Goal: Information Seeking & Learning: Learn about a topic

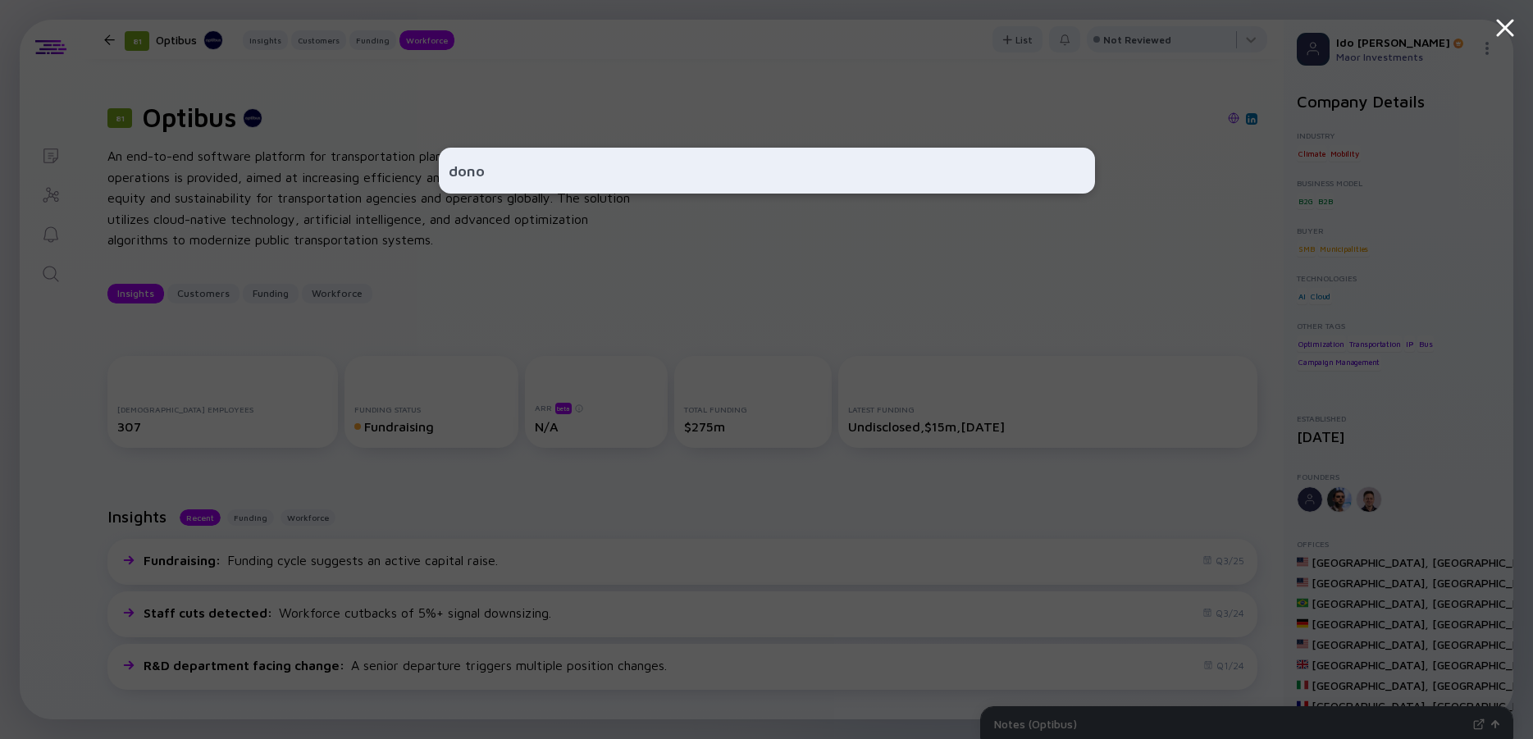
scroll to position [2067, 0]
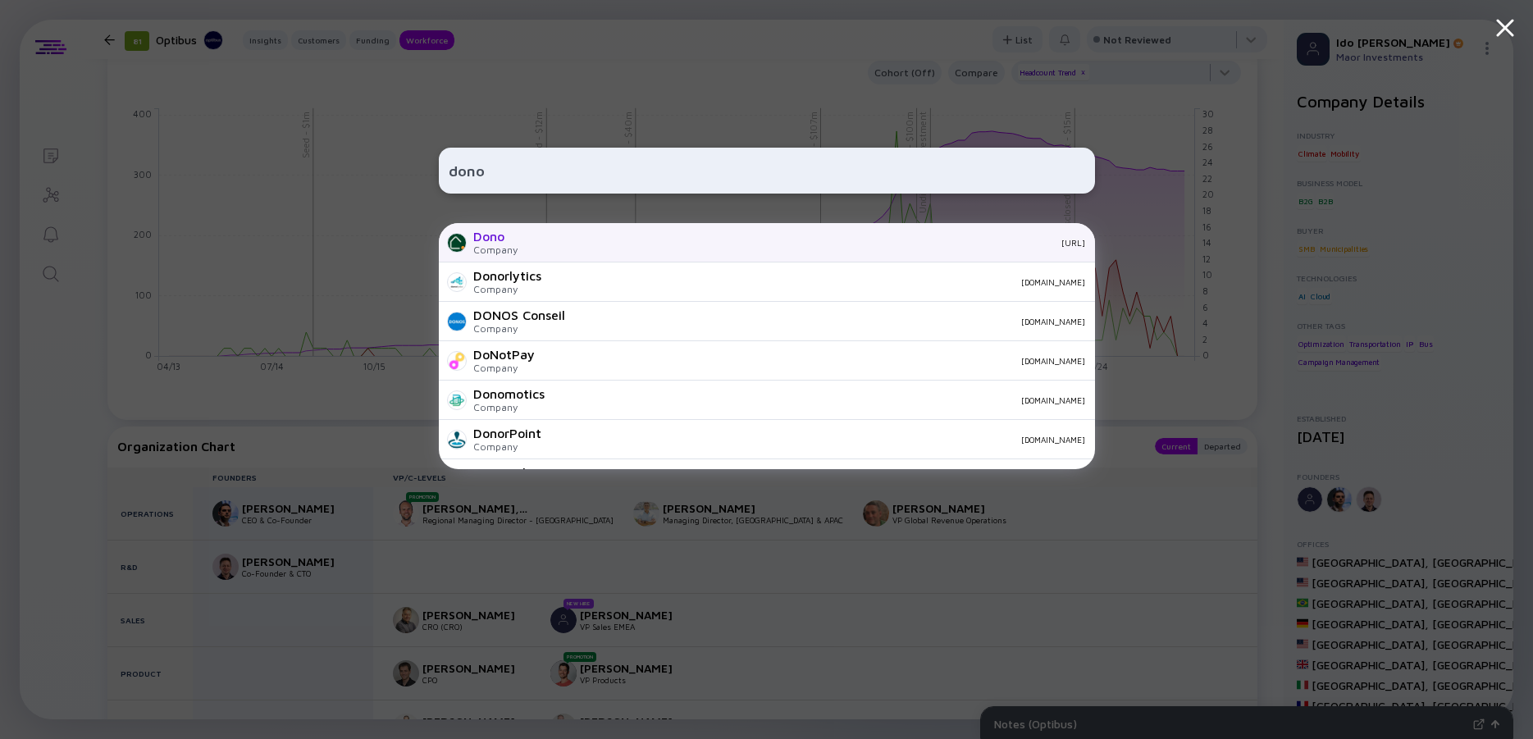
type input "dono"
click at [523, 237] on div "Dono Company [URL]" at bounding box center [767, 242] width 656 height 39
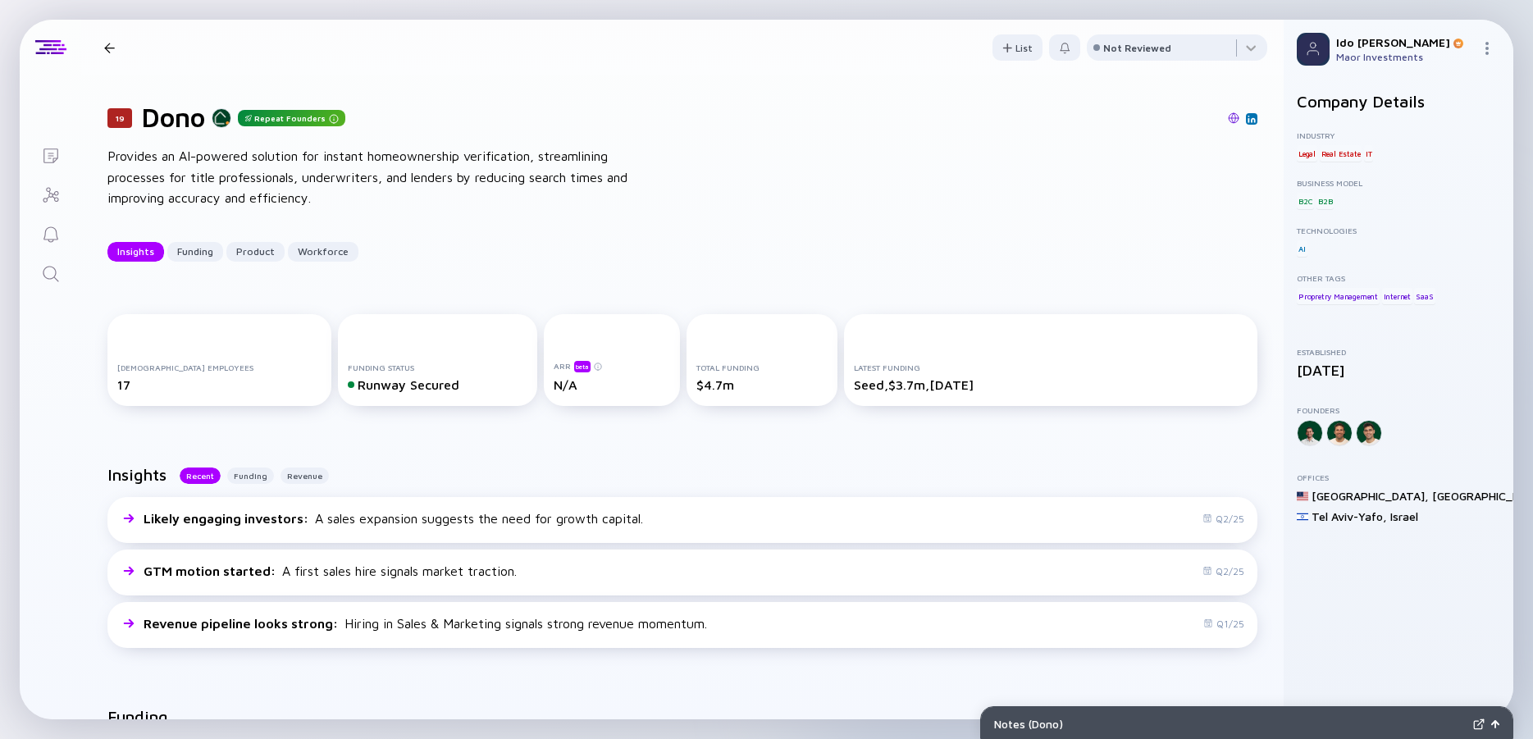
click at [306, 139] on div "19 Dono Repeat Founders Provides an AI-powered solution for instant homeownersh…" at bounding box center [682, 181] width 1202 height 212
click at [308, 166] on div "Provides an AI-powered solution for instant homeownership verification, streaml…" at bounding box center [369, 177] width 525 height 63
click at [263, 171] on div "Provides an AI-powered solution for instant homeownership verification, streaml…" at bounding box center [369, 177] width 525 height 63
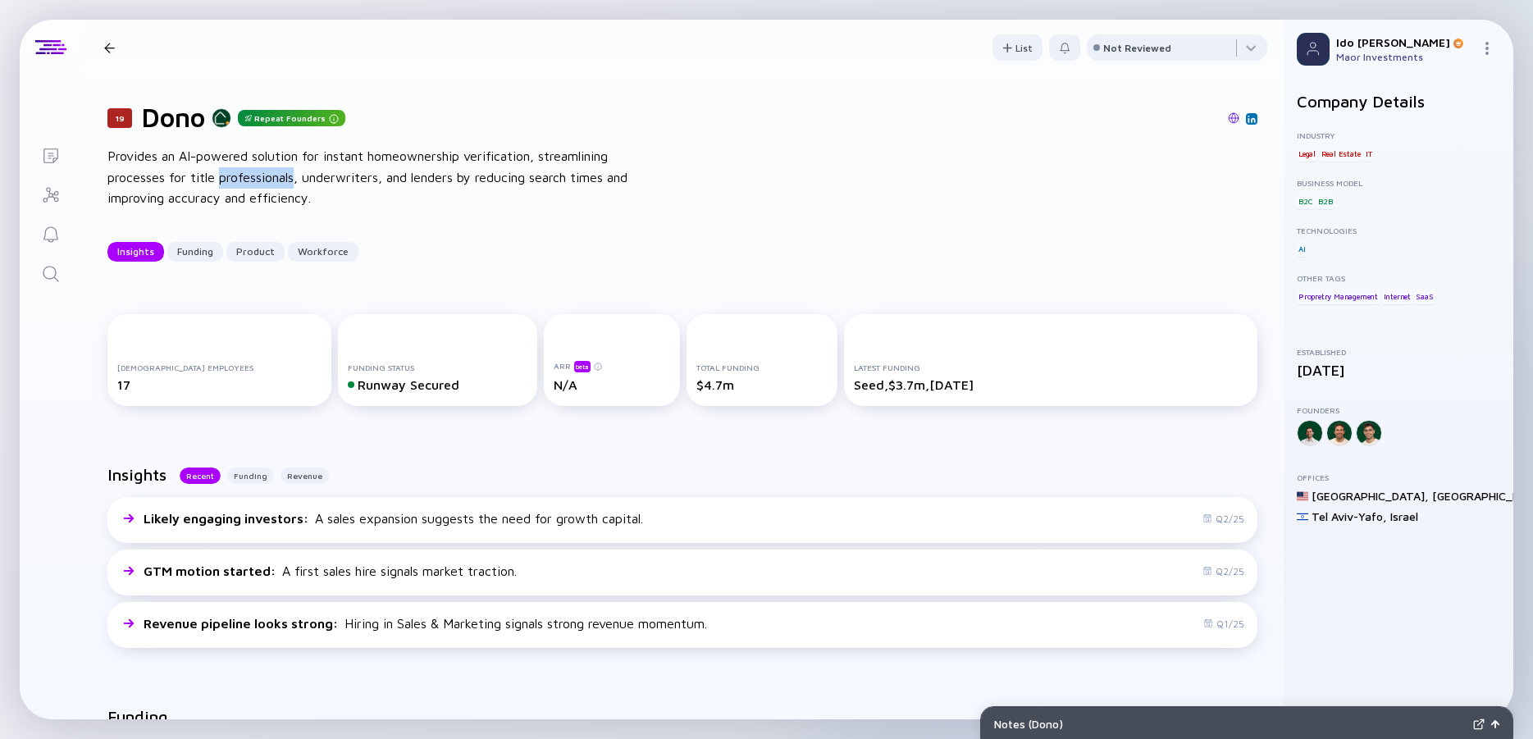
click at [263, 171] on div "Provides an AI-powered solution for instant homeownership verification, streaml…" at bounding box center [369, 177] width 525 height 63
click at [241, 171] on div "Provides an AI-powered solution for instant homeownership verification, streaml…" at bounding box center [369, 177] width 525 height 63
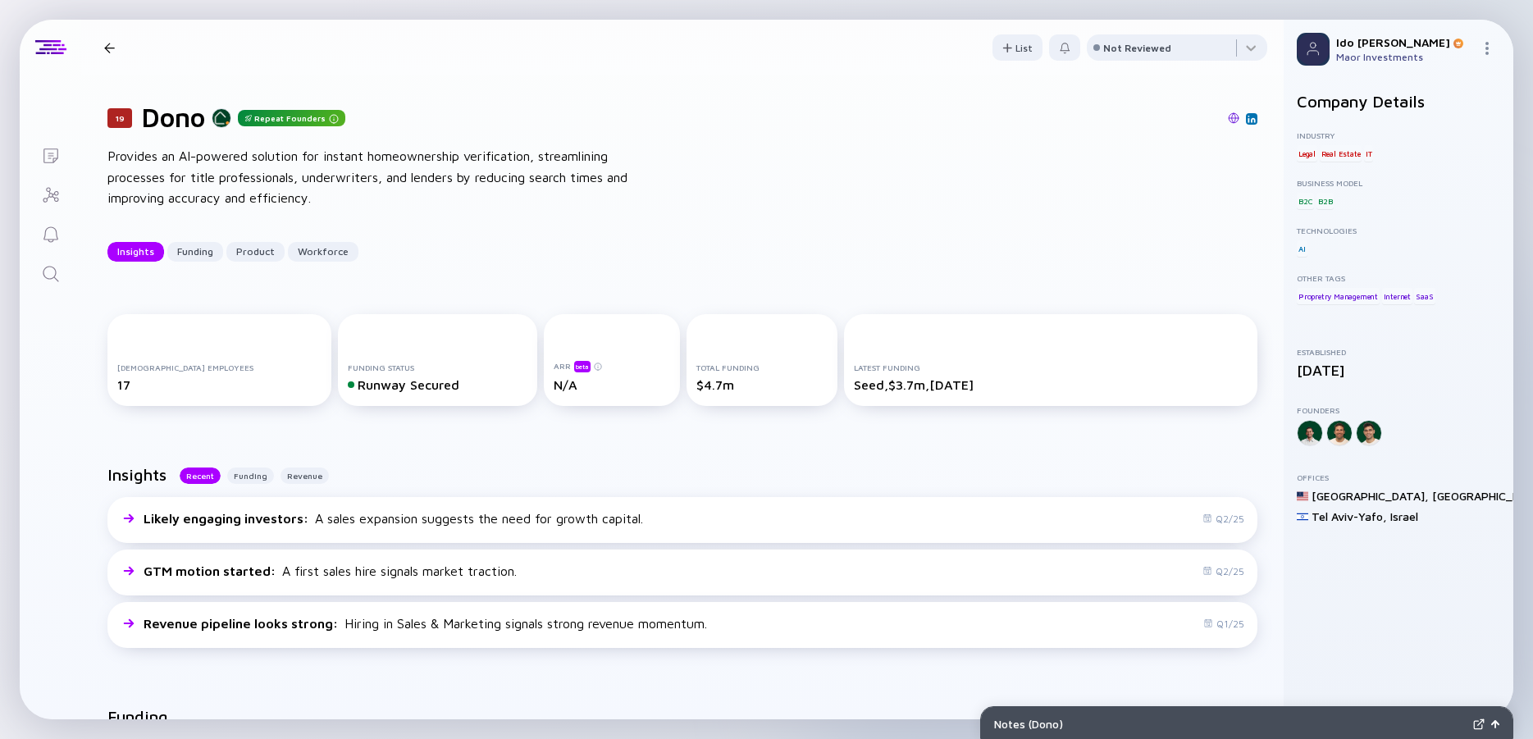
click at [212, 172] on div "Provides an AI-powered solution for instant homeownership verification, streaml…" at bounding box center [369, 177] width 525 height 63
click at [197, 172] on div "Provides an AI-powered solution for instant homeownership verification, streaml…" at bounding box center [369, 177] width 525 height 63
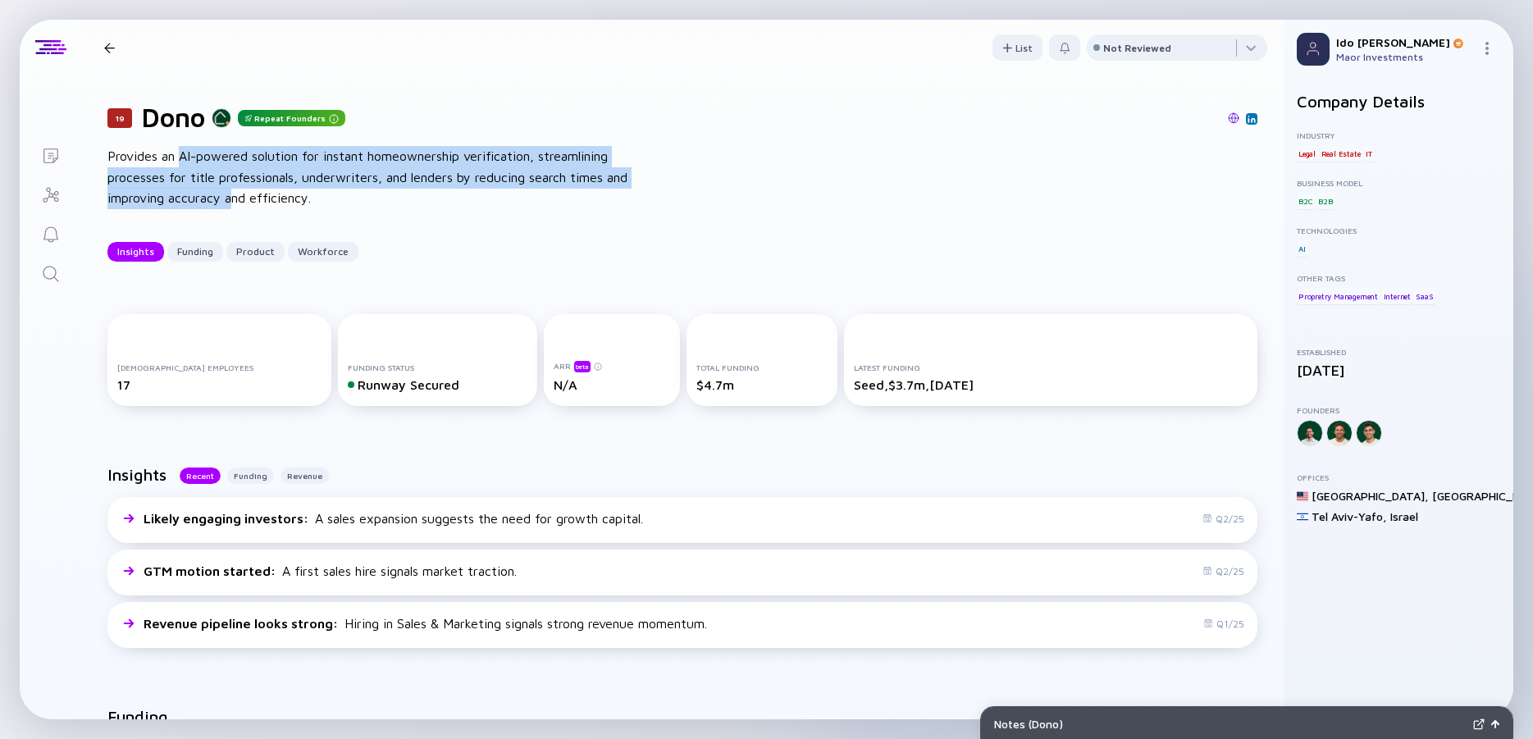
drag, startPoint x: 182, startPoint y: 160, endPoint x: 258, endPoint y: 189, distance: 81.0
click at [258, 189] on div "Provides an AI-powered solution for instant homeownership verification, streaml…" at bounding box center [369, 177] width 525 height 63
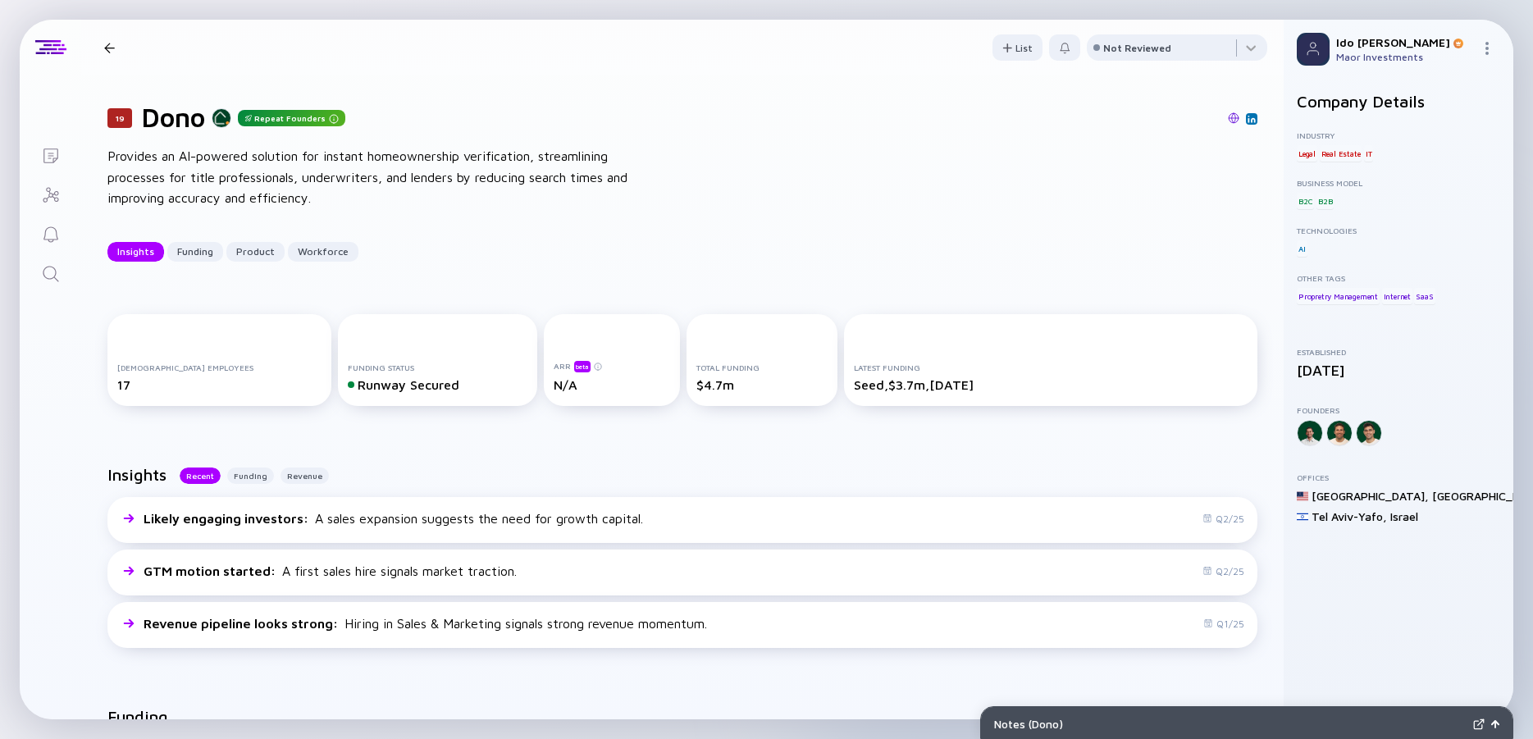
drag, startPoint x: 258, startPoint y: 189, endPoint x: 278, endPoint y: 200, distance: 23.1
click at [260, 192] on div "Provides an AI-powered solution for instant homeownership verification, streaml…" at bounding box center [369, 177] width 525 height 63
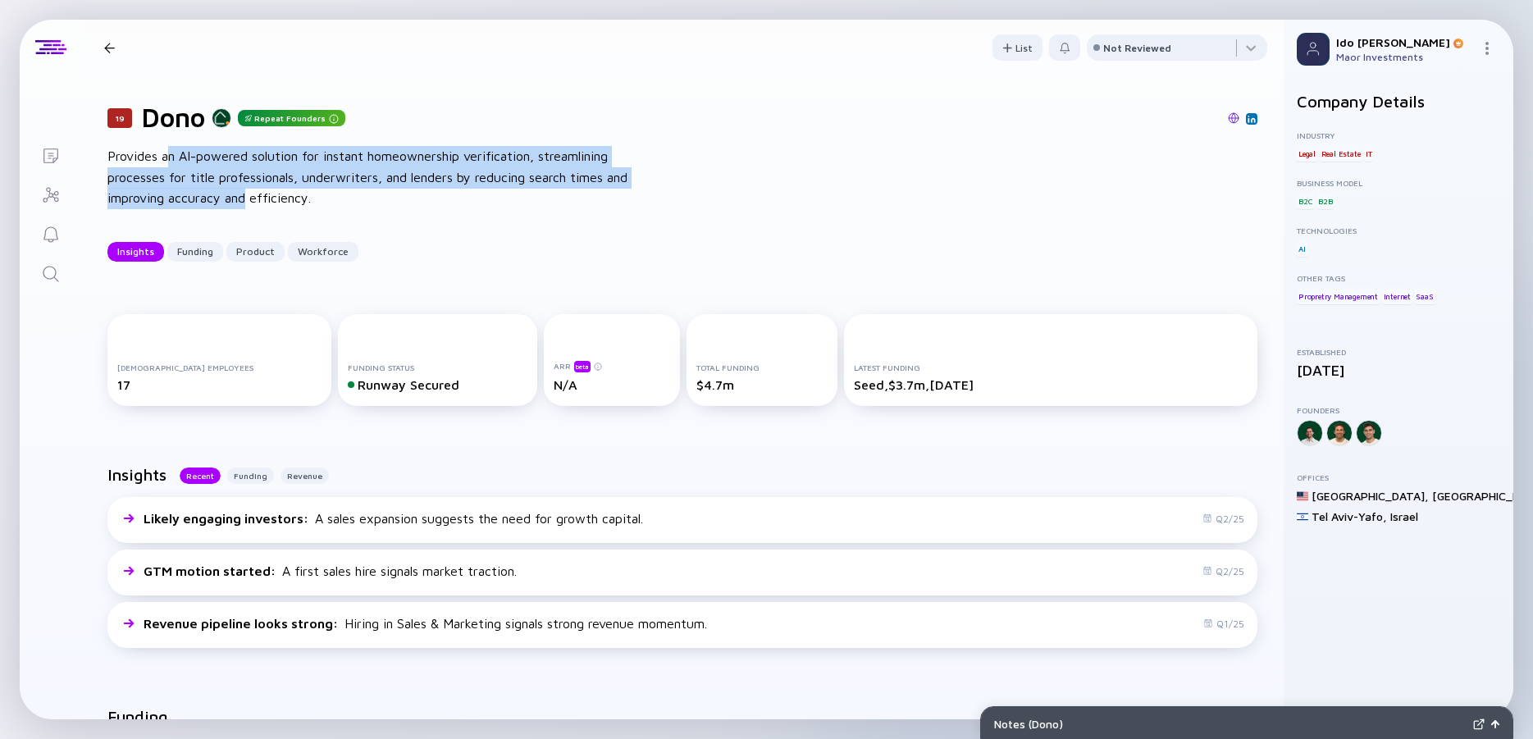
drag, startPoint x: 278, startPoint y: 200, endPoint x: 168, endPoint y: 159, distance: 117.3
click at [168, 159] on div "Provides an AI-powered solution for instant homeownership verification, streaml…" at bounding box center [369, 177] width 525 height 63
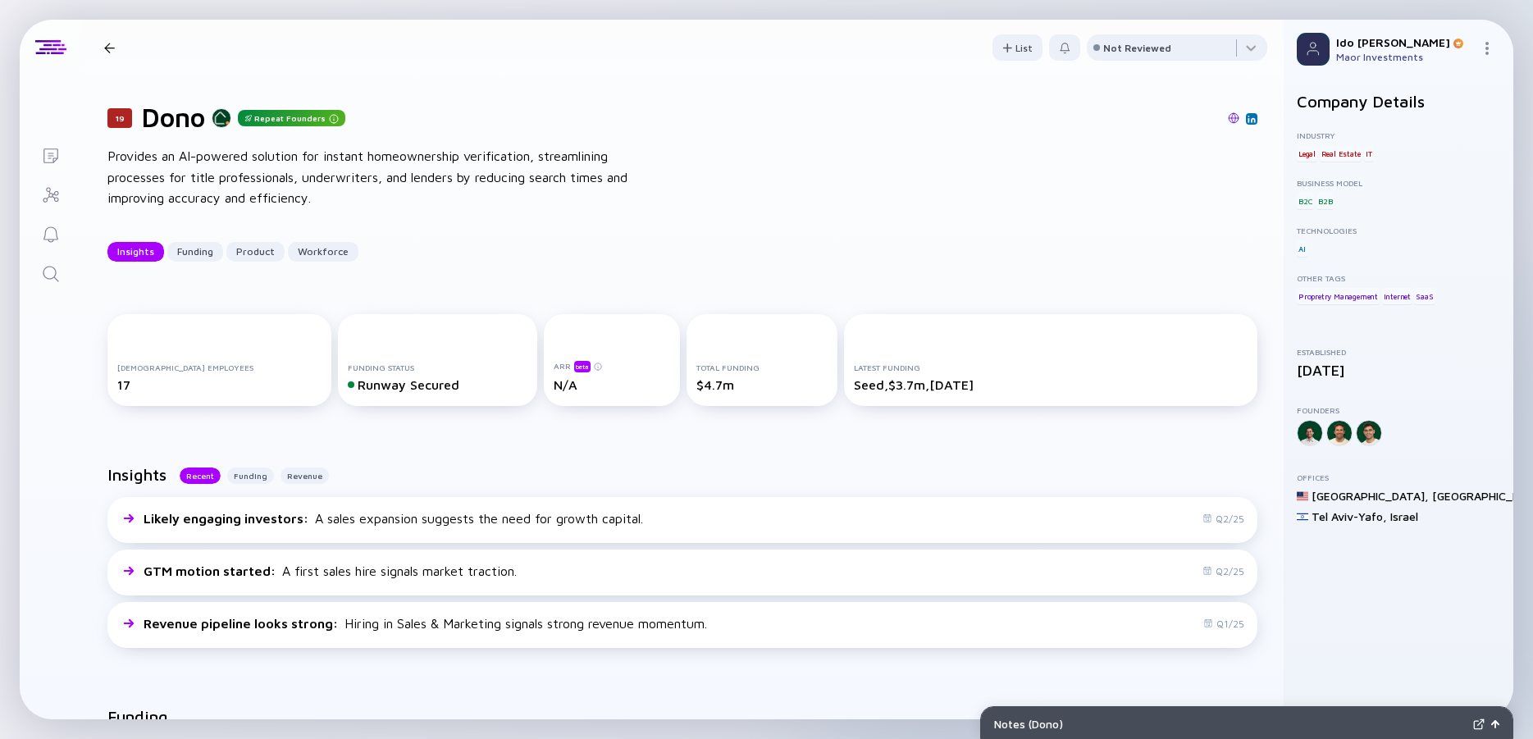
click at [168, 159] on div "Provides an AI-powered solution for instant homeownership verification, streaml…" at bounding box center [369, 177] width 525 height 63
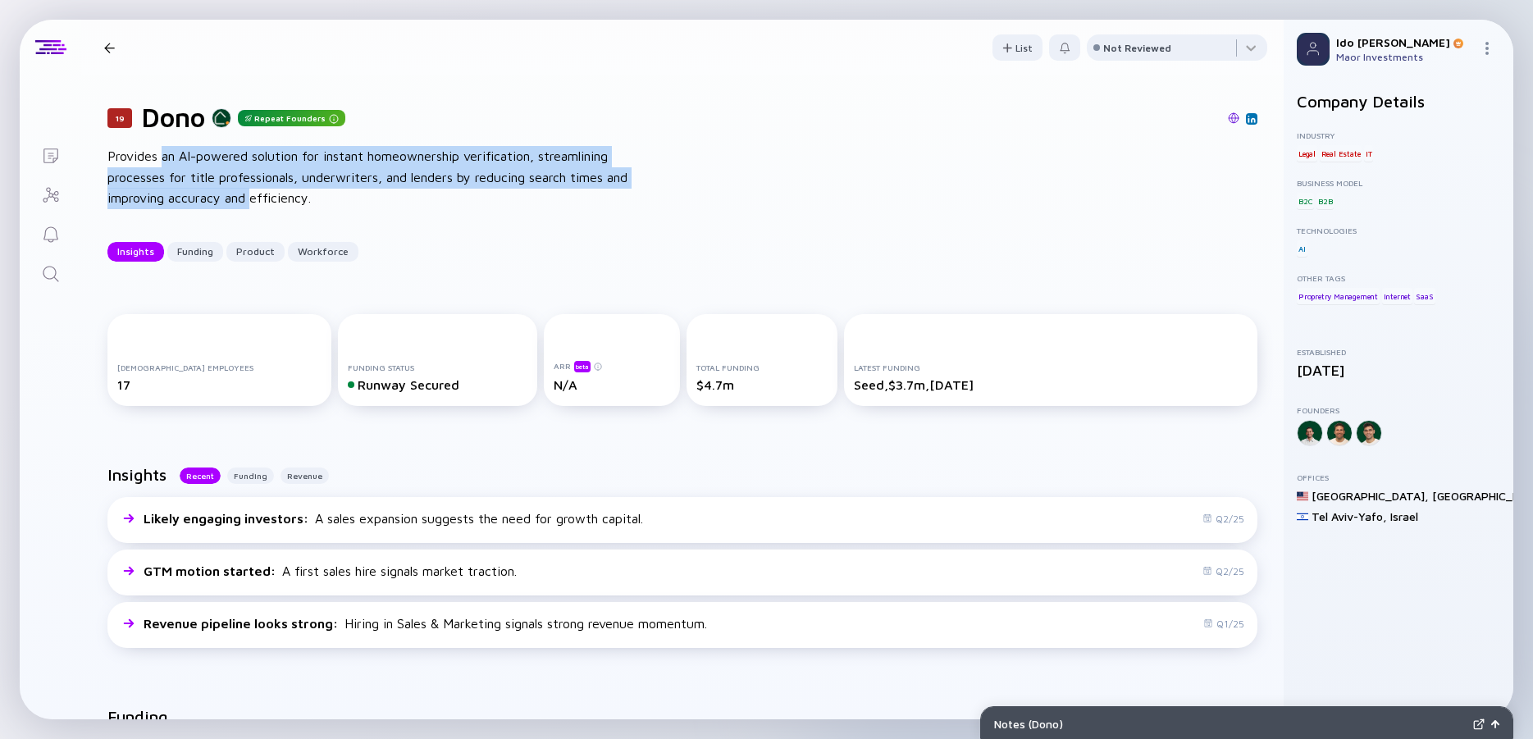
drag, startPoint x: 181, startPoint y: 171, endPoint x: 276, endPoint y: 204, distance: 100.1
click at [276, 204] on div "Provides an AI-powered solution for instant homeownership verification, streaml…" at bounding box center [369, 177] width 525 height 63
drag, startPoint x: 276, startPoint y: 204, endPoint x: 388, endPoint y: 207, distance: 112.4
click at [280, 208] on div "Provides an AI-powered solution for instant homeownership verification, streaml…" at bounding box center [369, 177] width 525 height 63
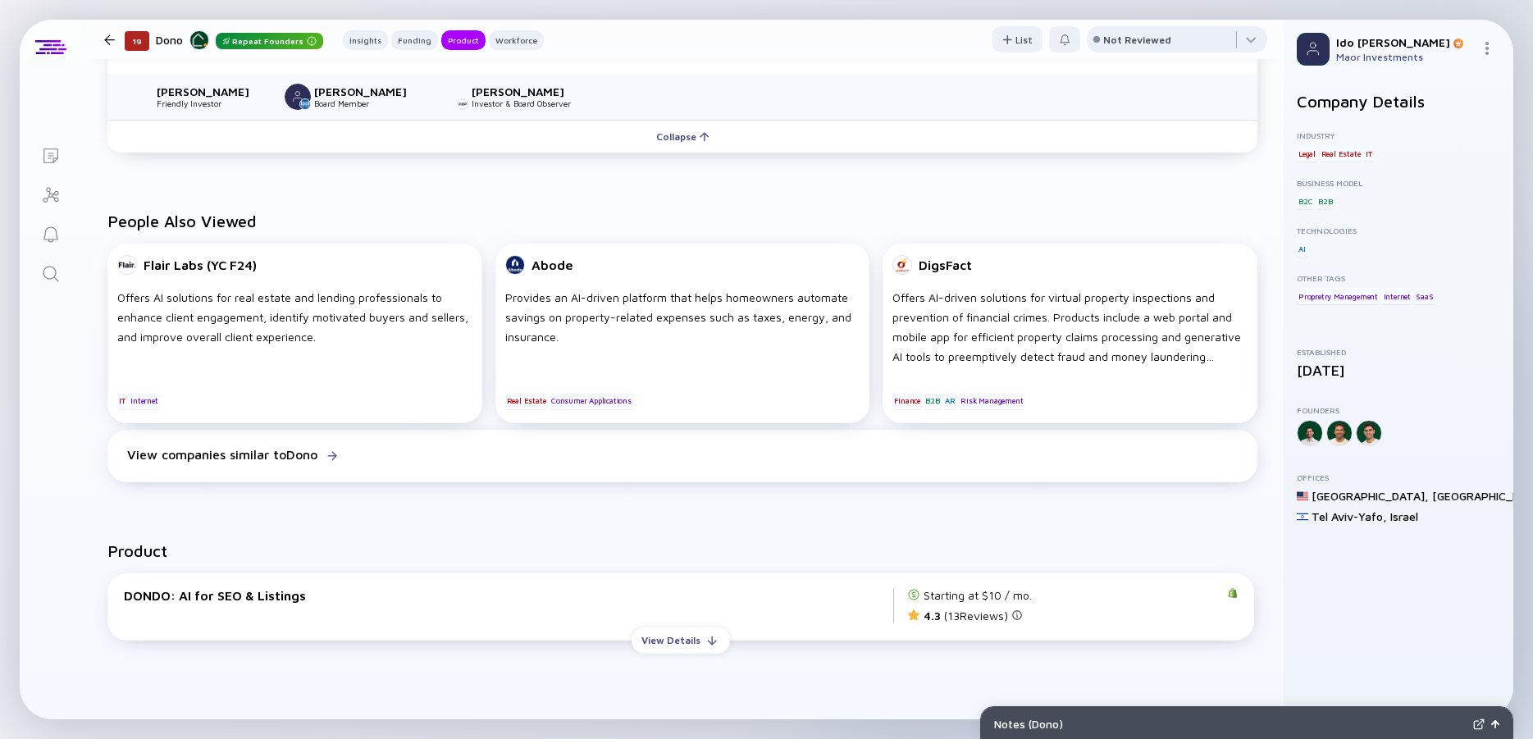
scroll to position [1181, 0]
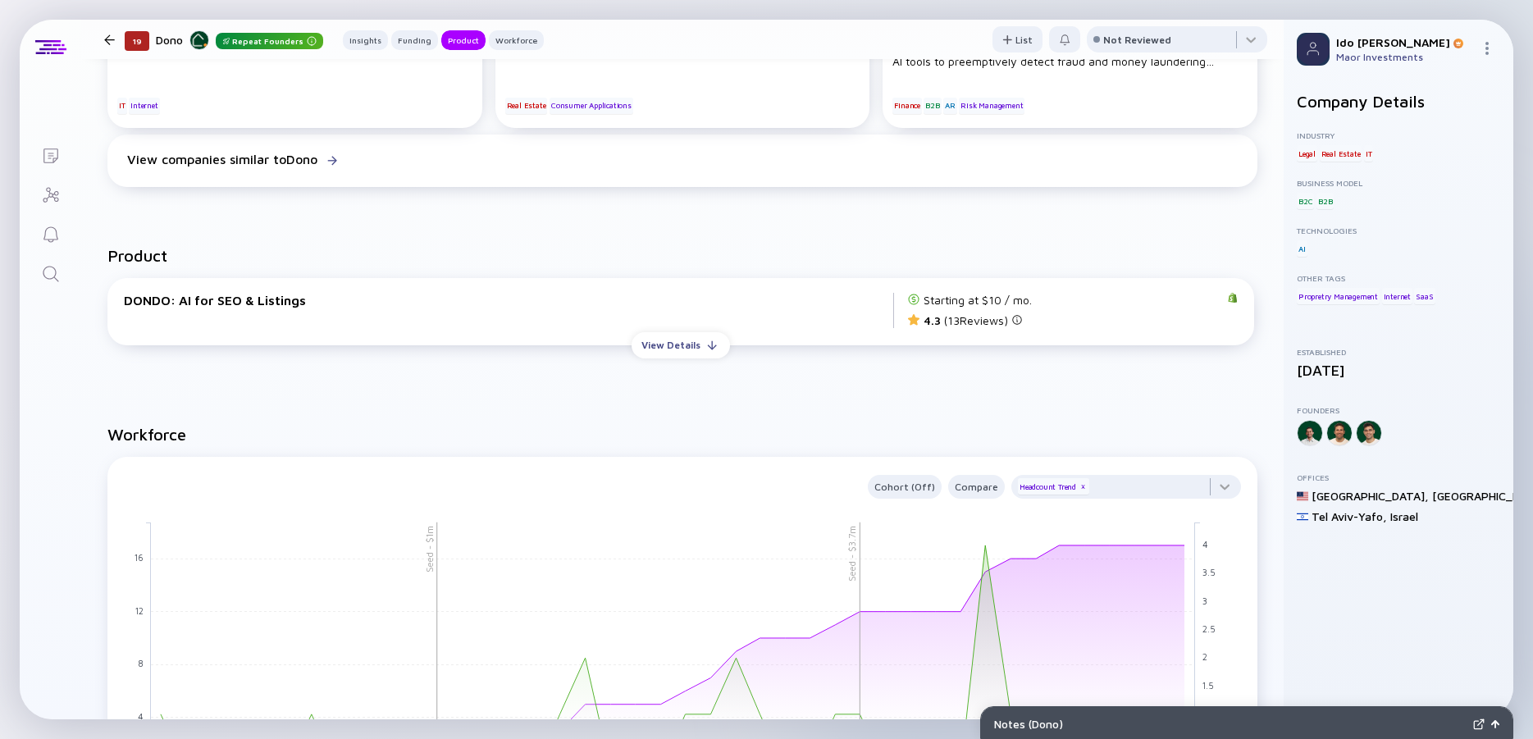
click at [57, 270] on icon "Search" at bounding box center [51, 274] width 20 height 20
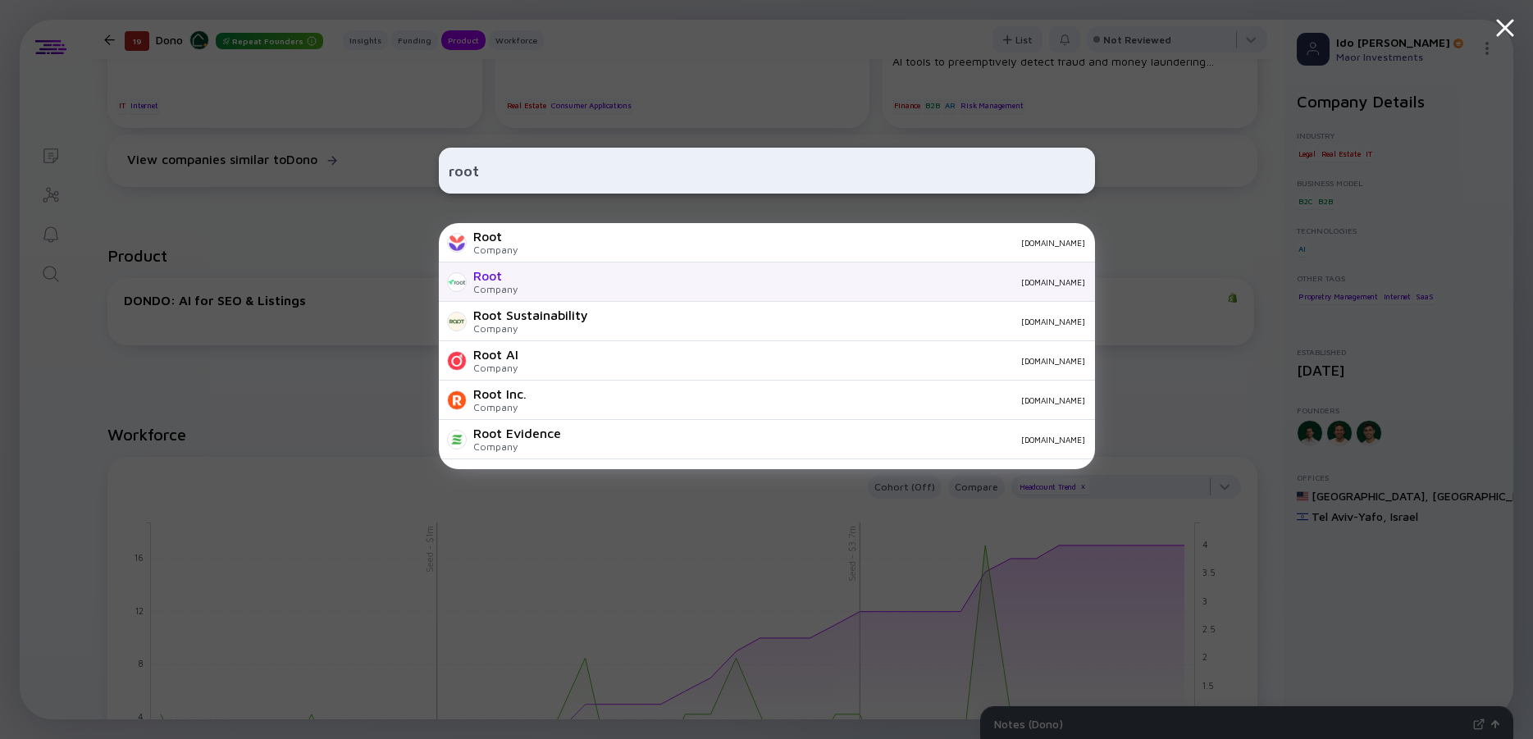
type input "root"
click at [513, 282] on div "Root" at bounding box center [495, 275] width 44 height 15
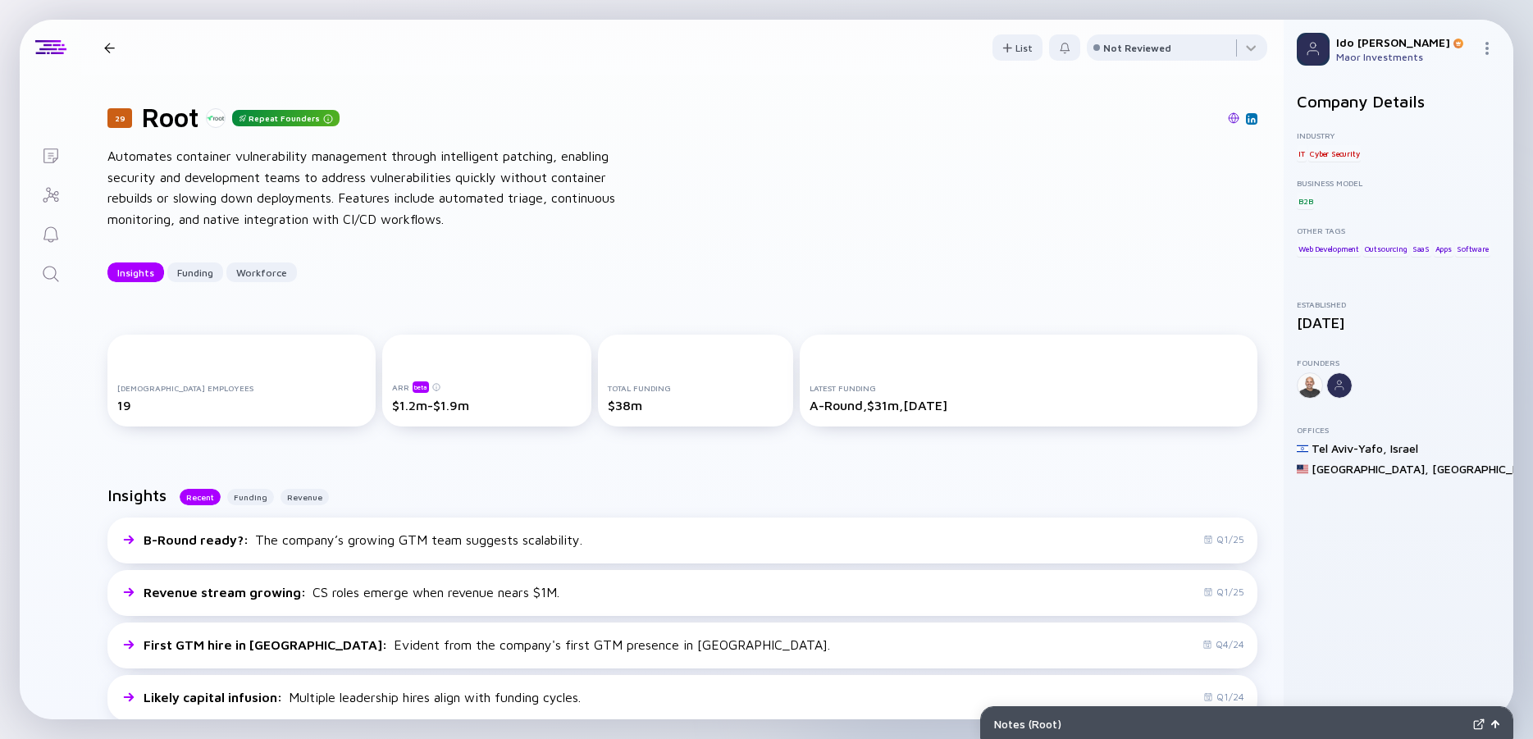
click at [452, 201] on div "Automates container vulnerability management through intelligent patching, enab…" at bounding box center [369, 188] width 525 height 84
click at [405, 201] on div "Automates container vulnerability management through intelligent patching, enab…" at bounding box center [369, 188] width 525 height 84
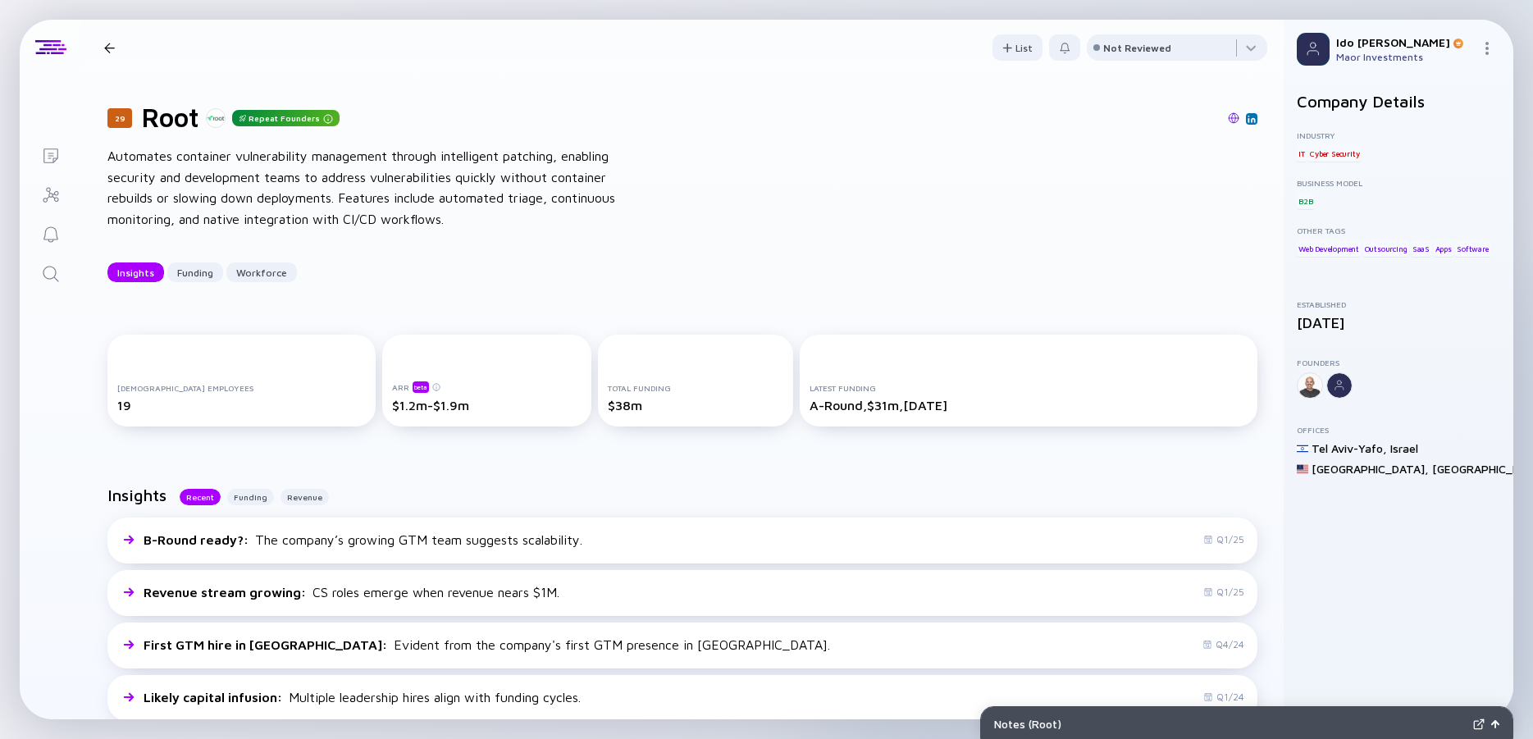
click at [405, 201] on div "Automates container vulnerability management through intelligent patching, enab…" at bounding box center [369, 188] width 525 height 84
click at [326, 201] on div "Automates container vulnerability management through intelligent patching, enab…" at bounding box center [369, 188] width 525 height 84
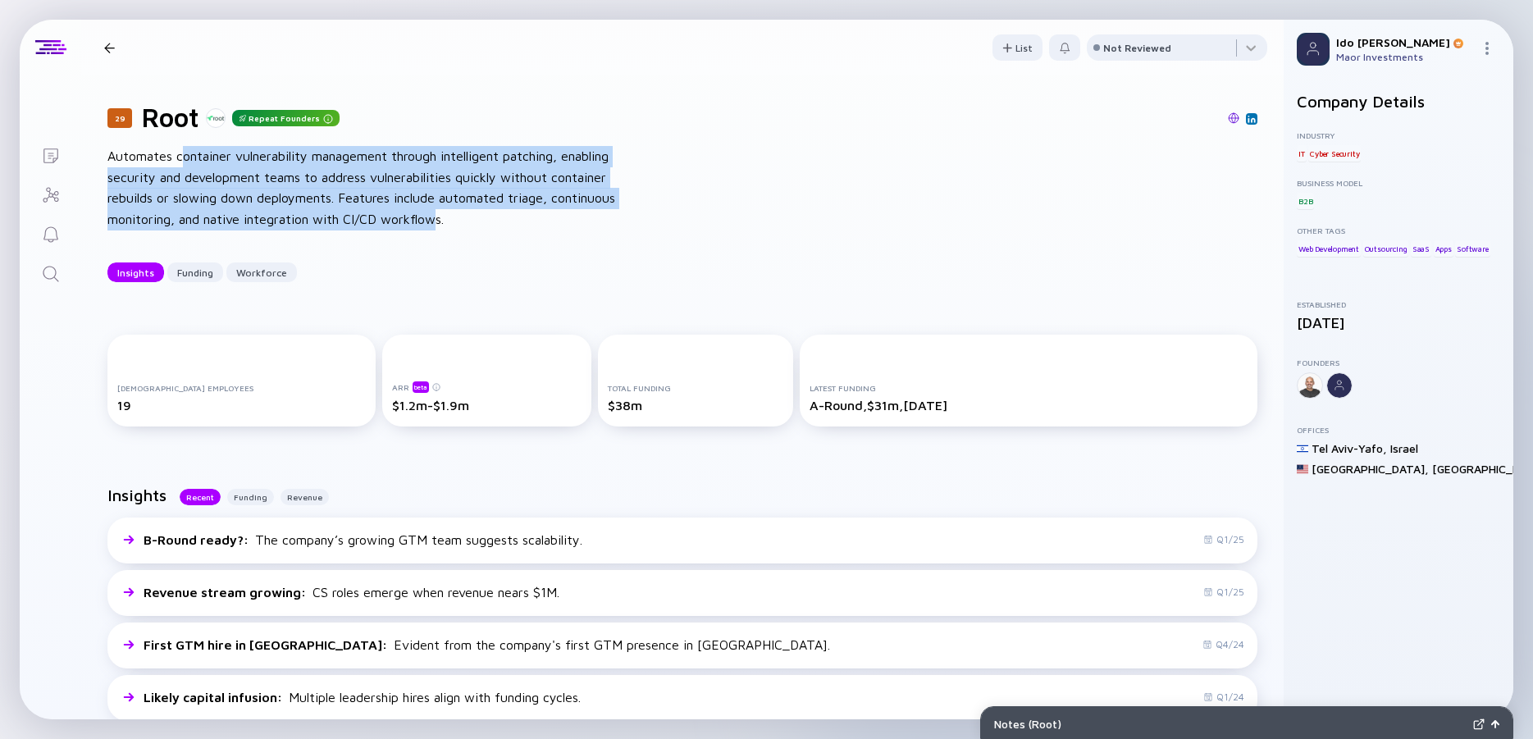
drag, startPoint x: 185, startPoint y: 159, endPoint x: 437, endPoint y: 231, distance: 261.9
click at [437, 231] on div "29 Root Repeat Founders Automates container vulnerability management through in…" at bounding box center [682, 191] width 1202 height 233
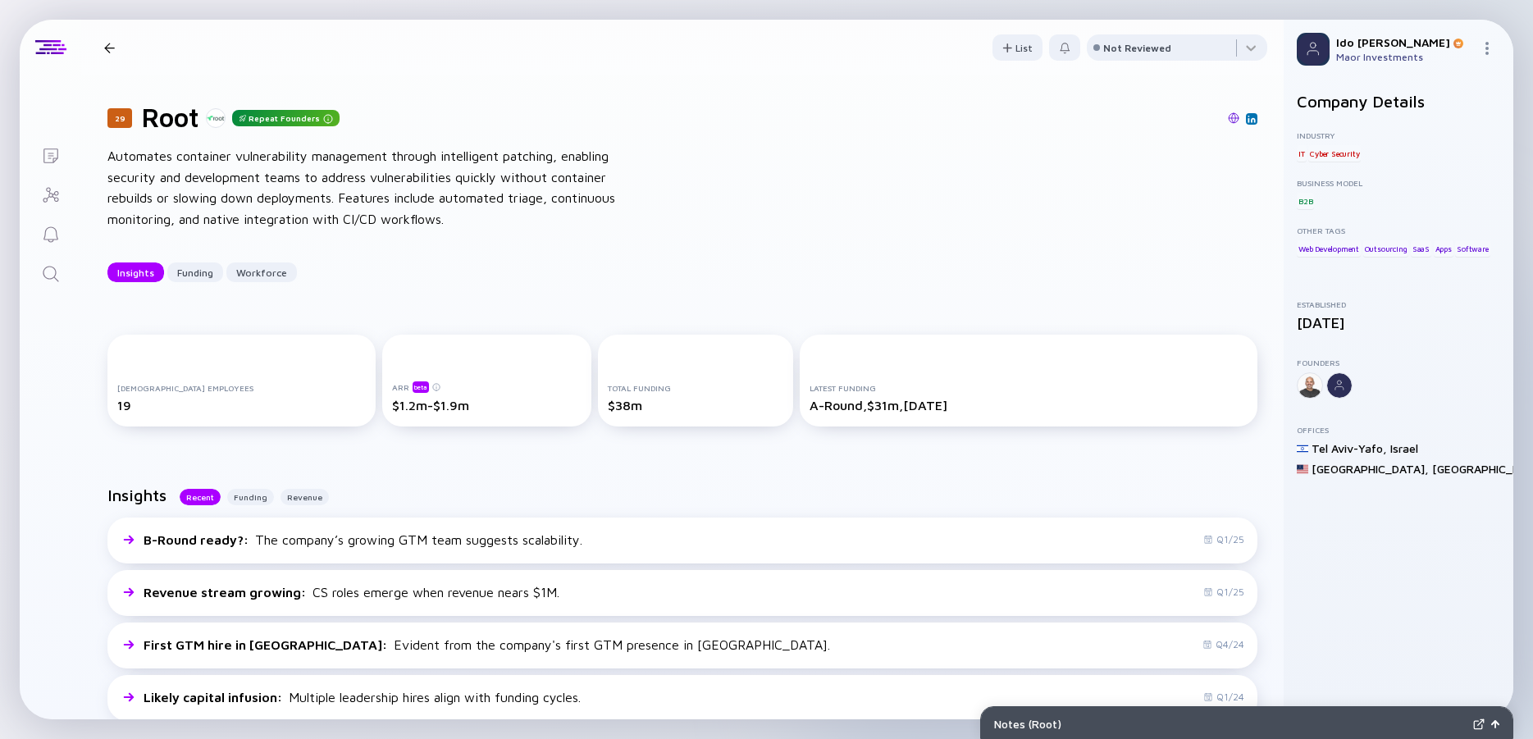
click at [437, 231] on div "29 Root Repeat Founders Automates container vulnerability management through in…" at bounding box center [682, 191] width 1202 height 233
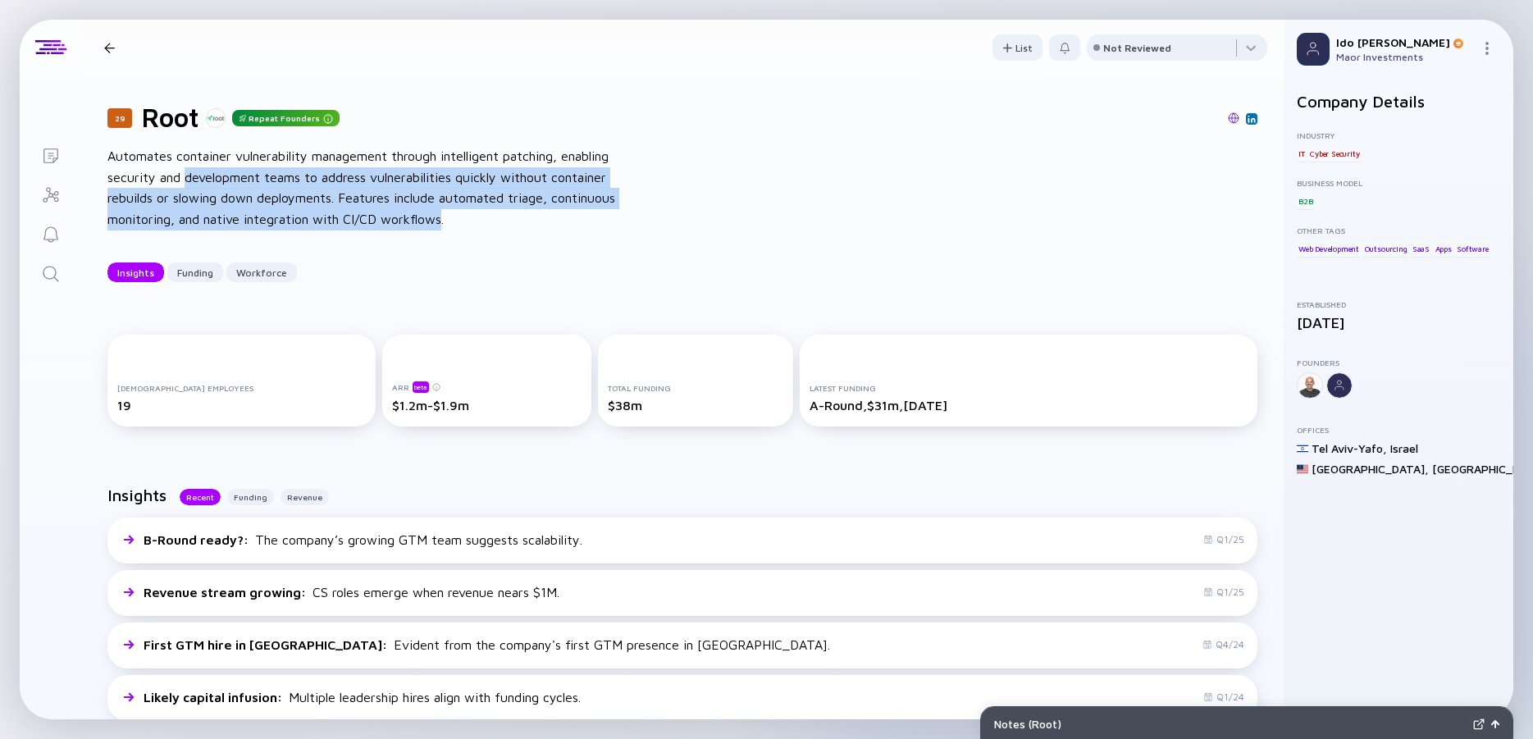
drag, startPoint x: 431, startPoint y: 221, endPoint x: 213, endPoint y: 167, distance: 224.0
click at [214, 167] on div "29 Root Repeat Founders Automates container vulnerability management through in…" at bounding box center [682, 191] width 1202 height 233
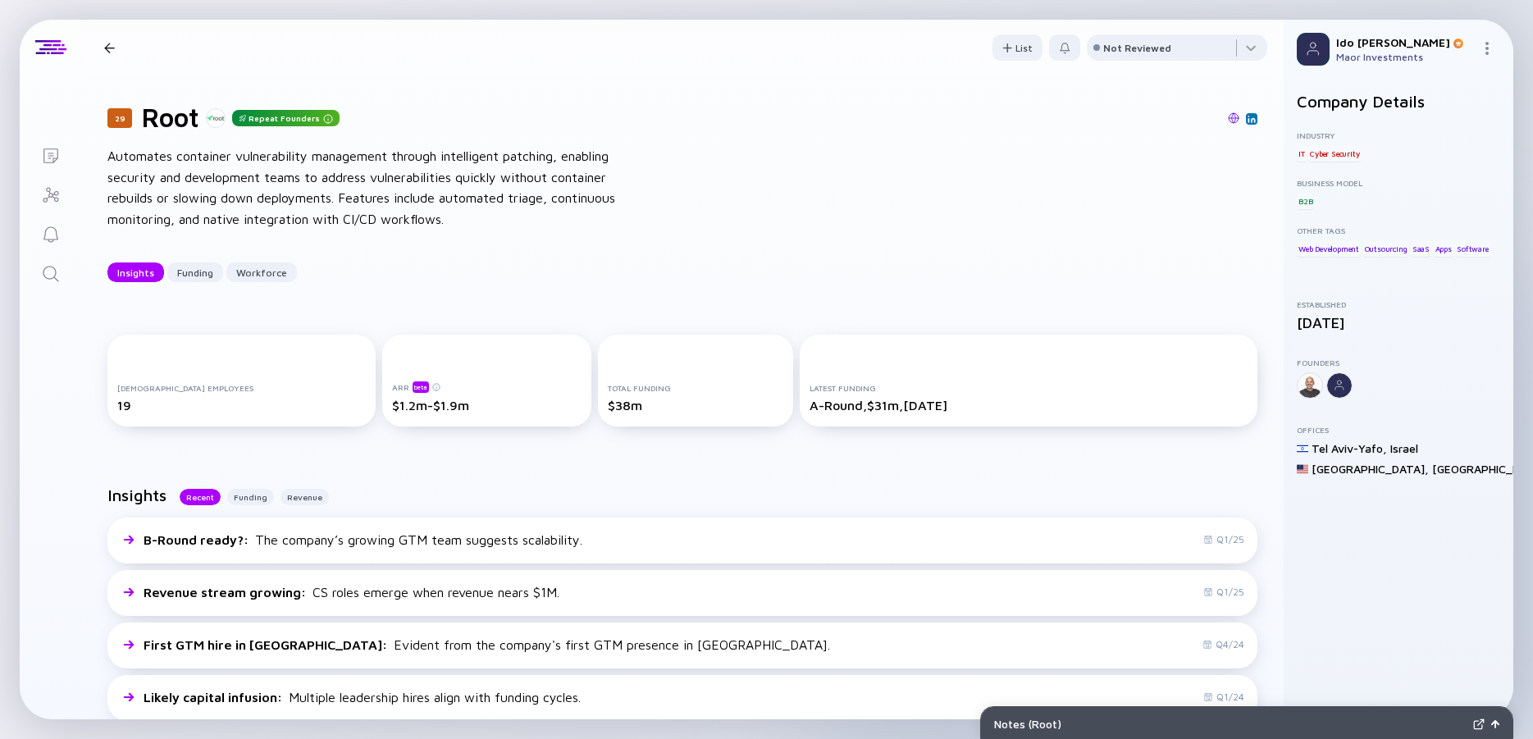
click at [191, 165] on div "Automates container vulnerability management through intelligent patching, enab…" at bounding box center [369, 188] width 525 height 84
click at [416, 199] on div "Automates container vulnerability management through intelligent patching, enab…" at bounding box center [369, 188] width 525 height 84
click at [387, 196] on div "Automates container vulnerability management through intelligent patching, enab…" at bounding box center [369, 188] width 525 height 84
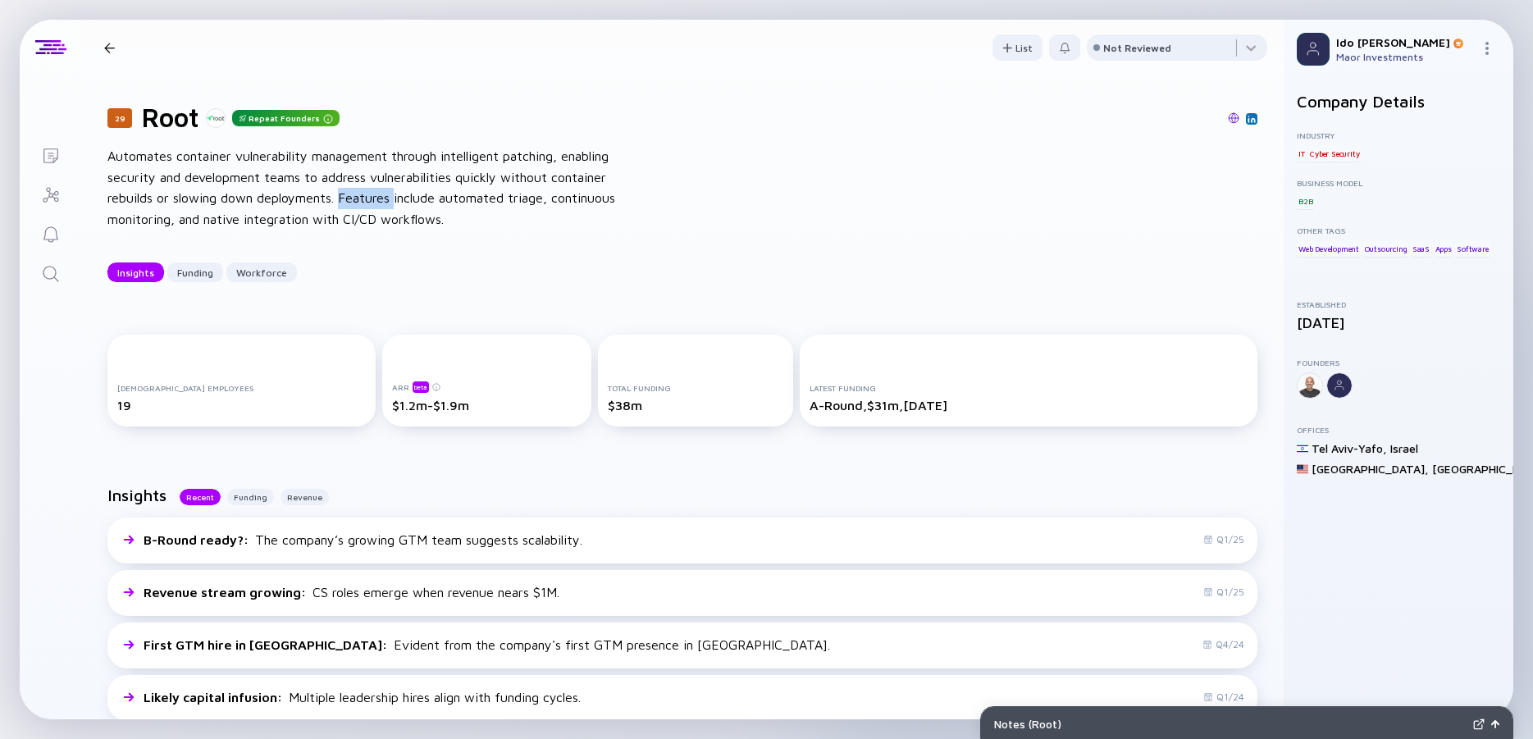
click at [387, 196] on div "Automates container vulnerability management through intelligent patching, enab…" at bounding box center [369, 188] width 525 height 84
click at [479, 238] on div "29 Root Repeat Founders Automates container vulnerability management through in…" at bounding box center [682, 191] width 1202 height 233
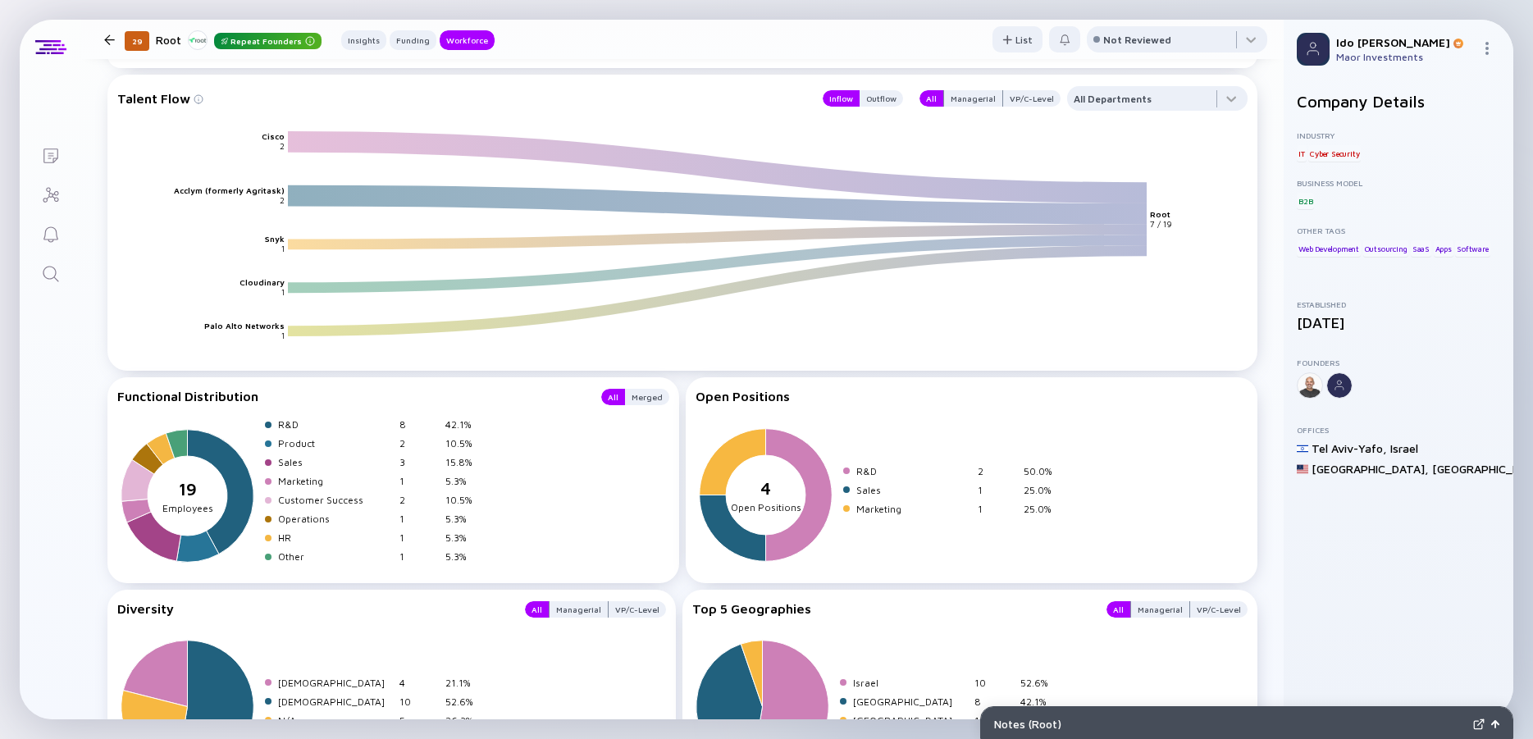
scroll to position [2239, 0]
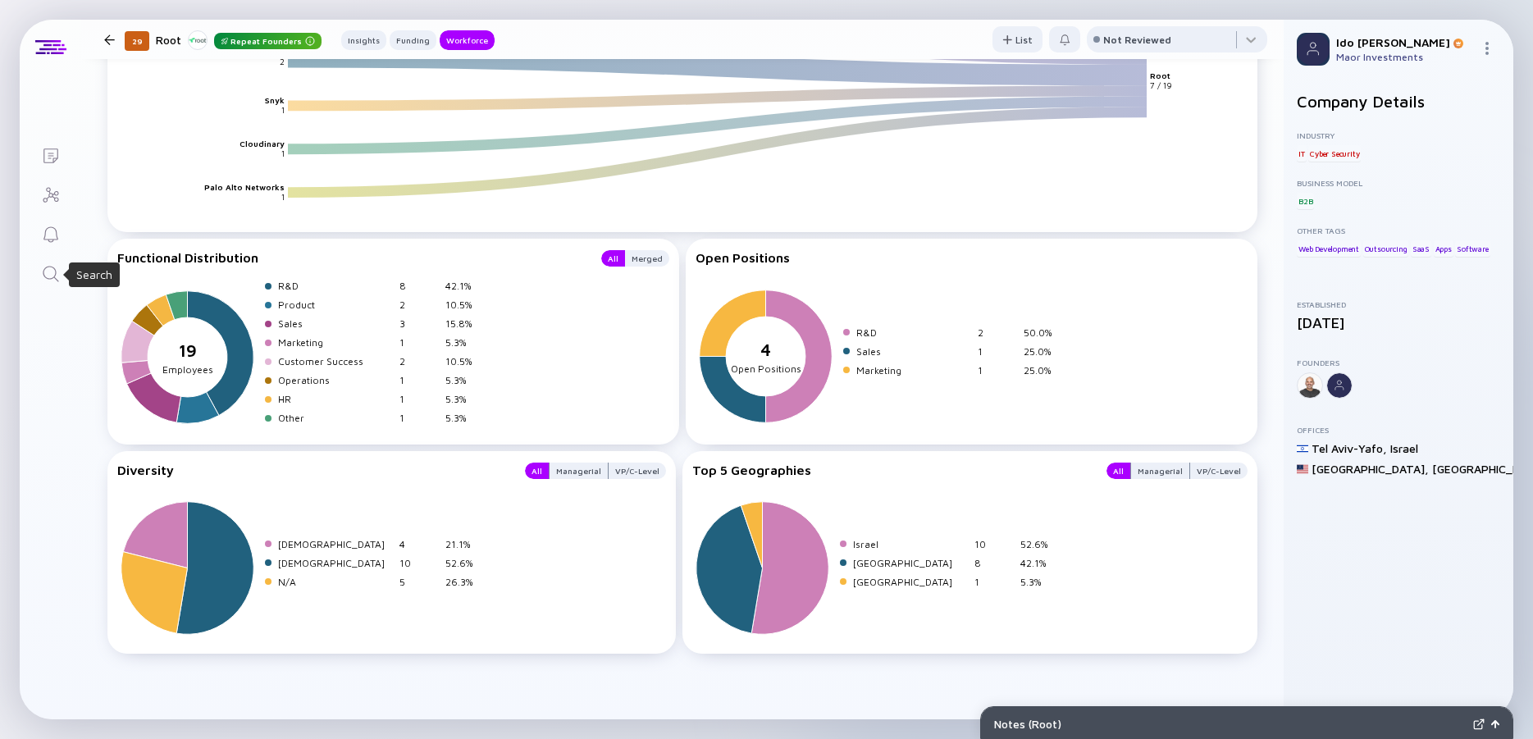
click at [57, 272] on icon "Search" at bounding box center [51, 274] width 20 height 20
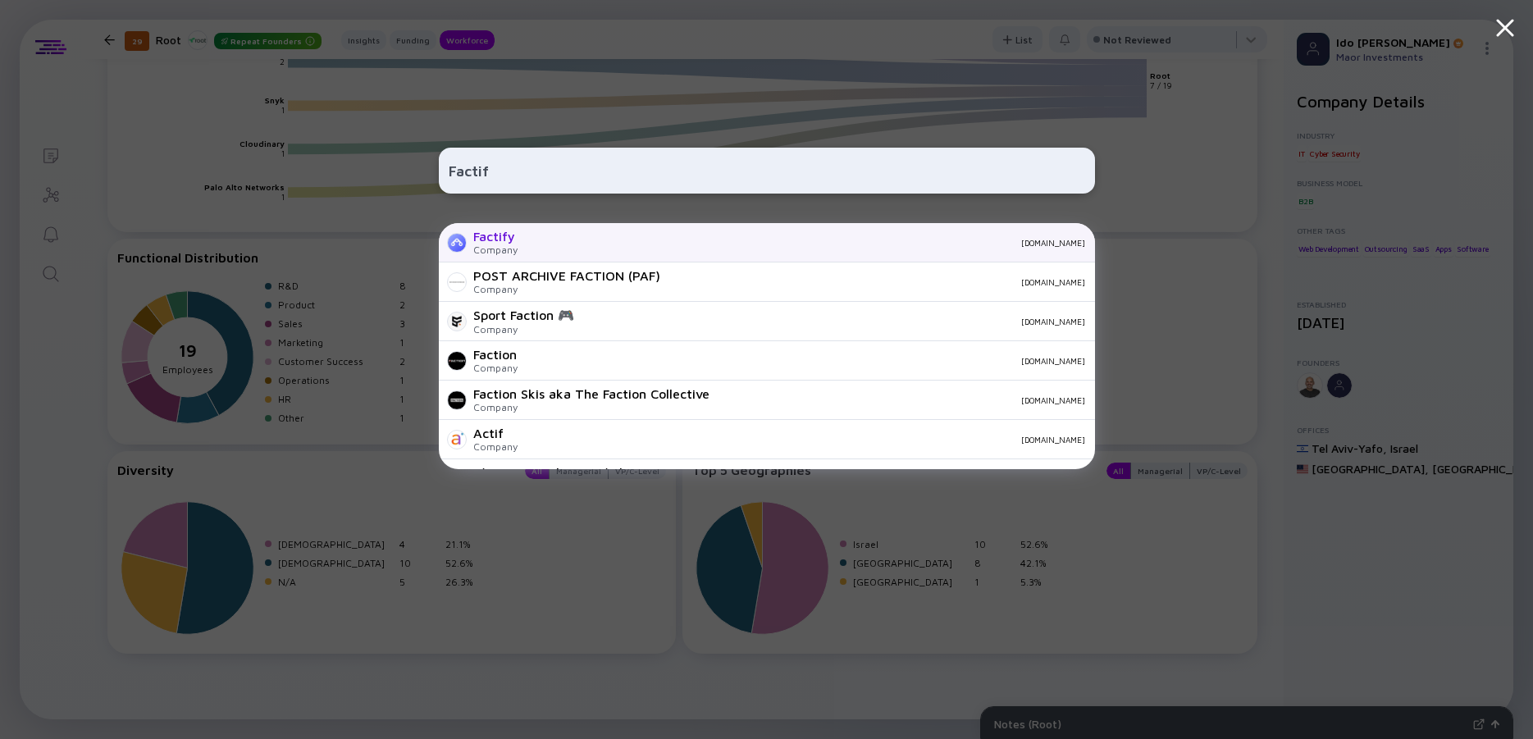
type input "Factif"
click at [498, 232] on div "Factify" at bounding box center [495, 236] width 44 height 15
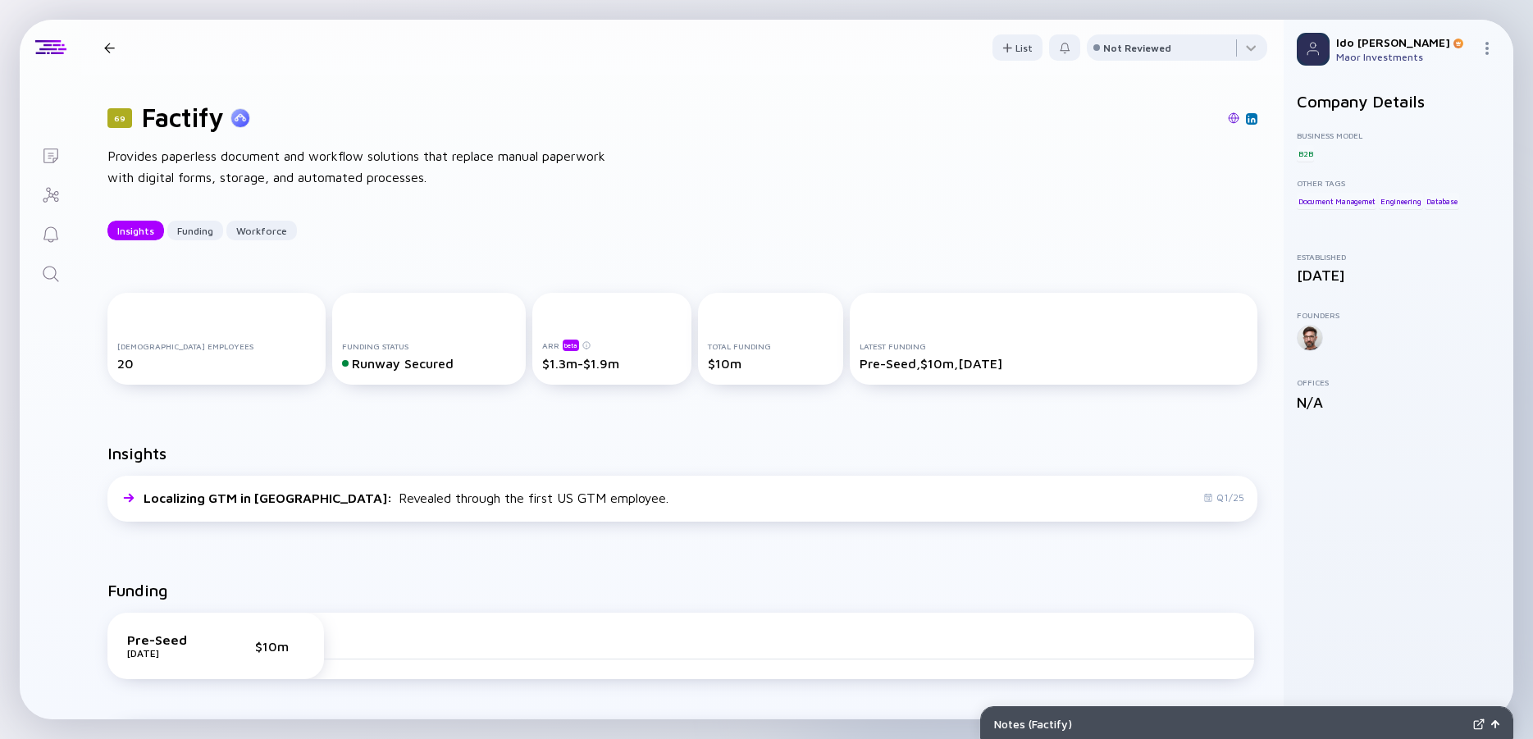
click at [404, 164] on div "Provides paperless document and workflow solutions that replace manual paperwor…" at bounding box center [369, 167] width 525 height 42
click at [375, 164] on div "Provides paperless document and workflow solutions that replace manual paperwor…" at bounding box center [369, 167] width 525 height 42
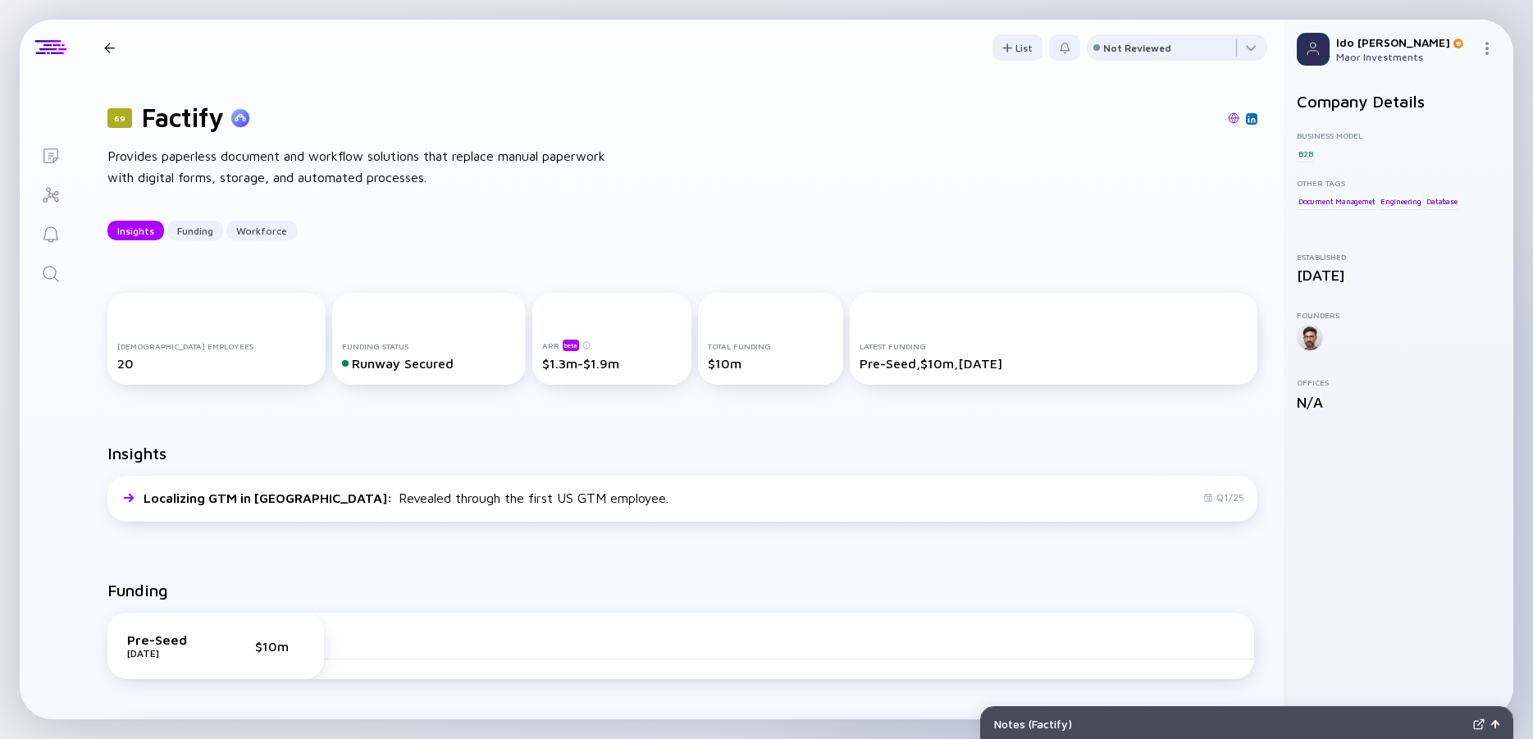
click at [375, 164] on div "Provides paperless document and workflow solutions that replace manual paperwor…" at bounding box center [369, 167] width 525 height 42
click at [1228, 120] on img at bounding box center [1233, 117] width 11 height 11
click at [35, 276] on link "Search" at bounding box center [51, 272] width 62 height 39
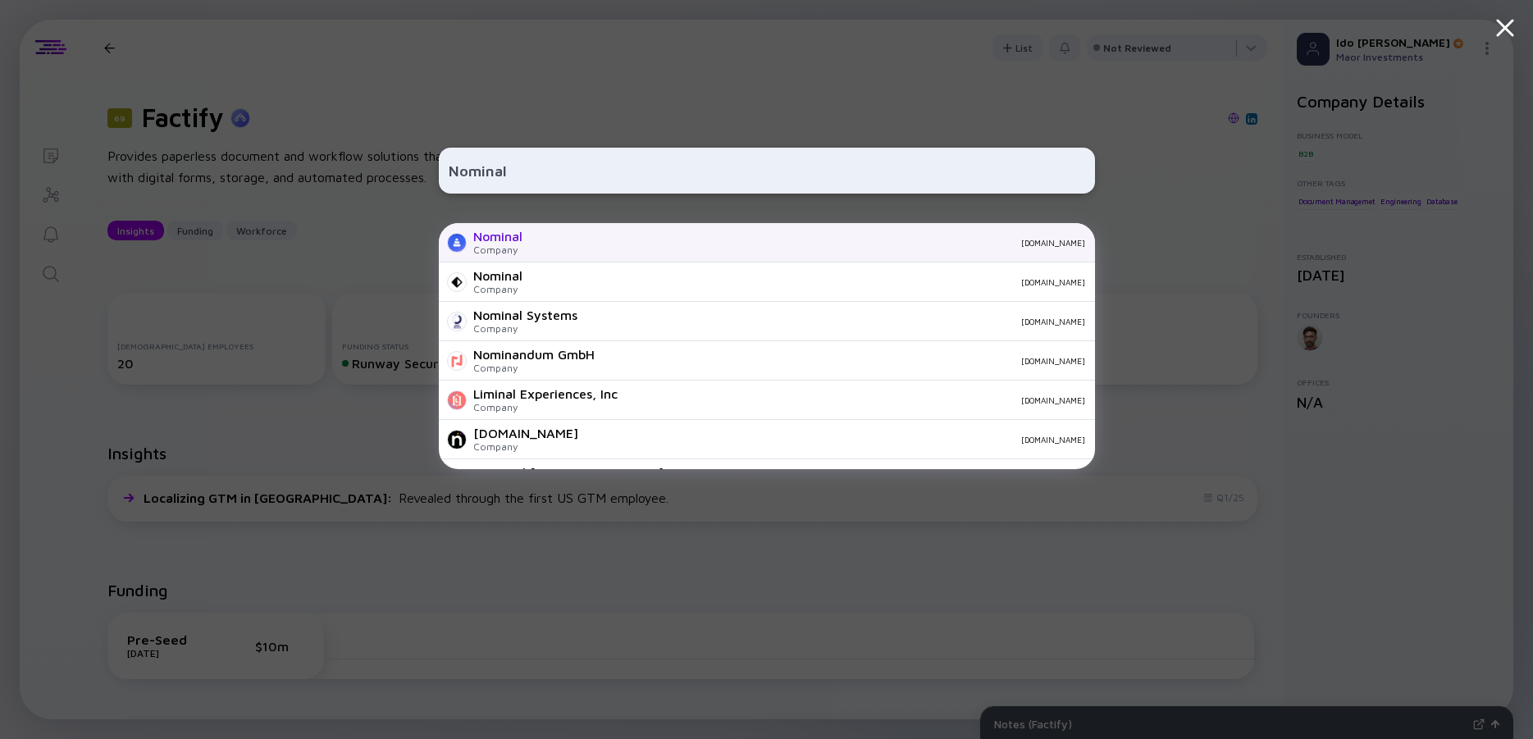
type input "Nominal"
click at [524, 232] on div "Nominal Company [DOMAIN_NAME]" at bounding box center [767, 242] width 656 height 39
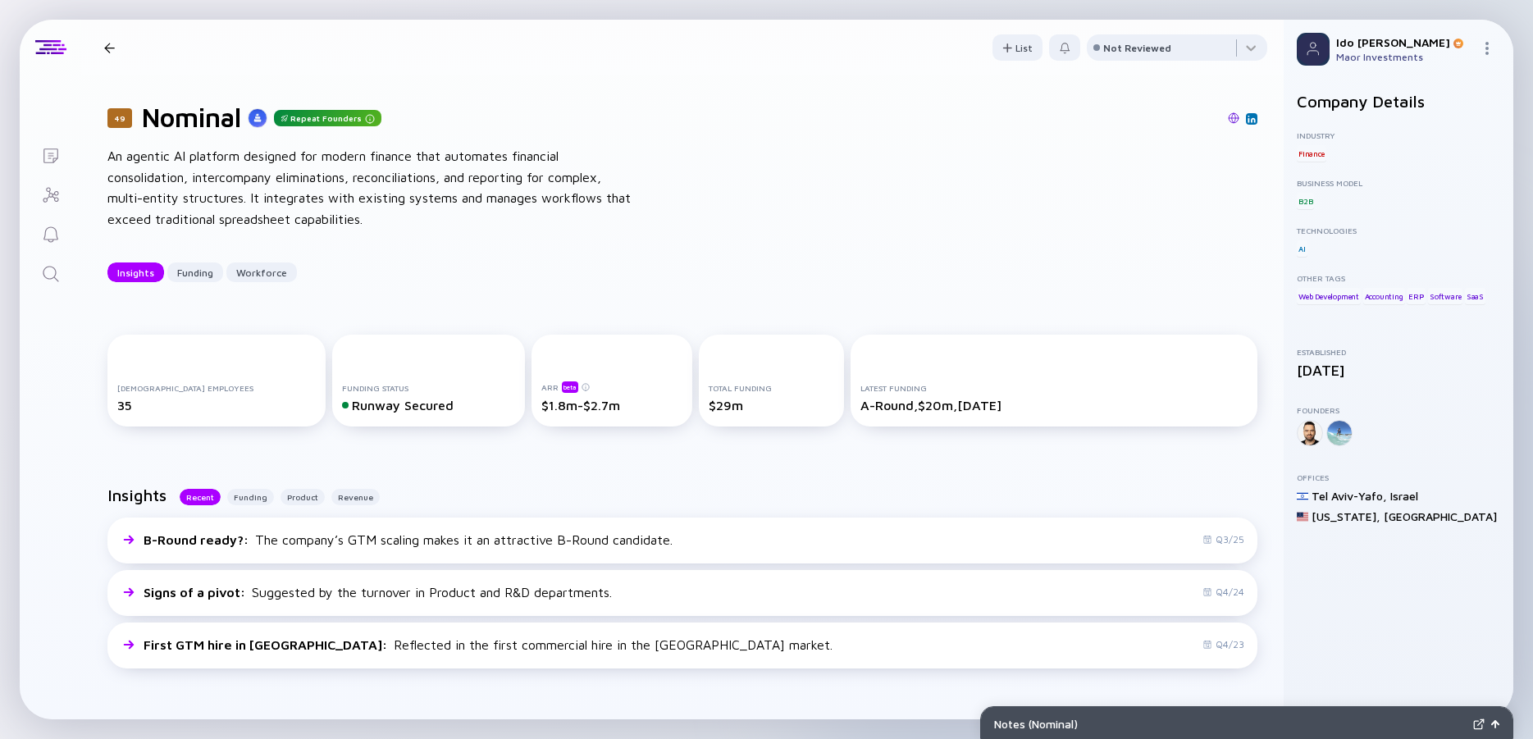
click at [378, 196] on div "An agentic AI platform designed for modern finance that automates financial con…" at bounding box center [369, 188] width 525 height 84
click at [328, 194] on div "An agentic AI platform designed for modern finance that automates financial con…" at bounding box center [369, 188] width 525 height 84
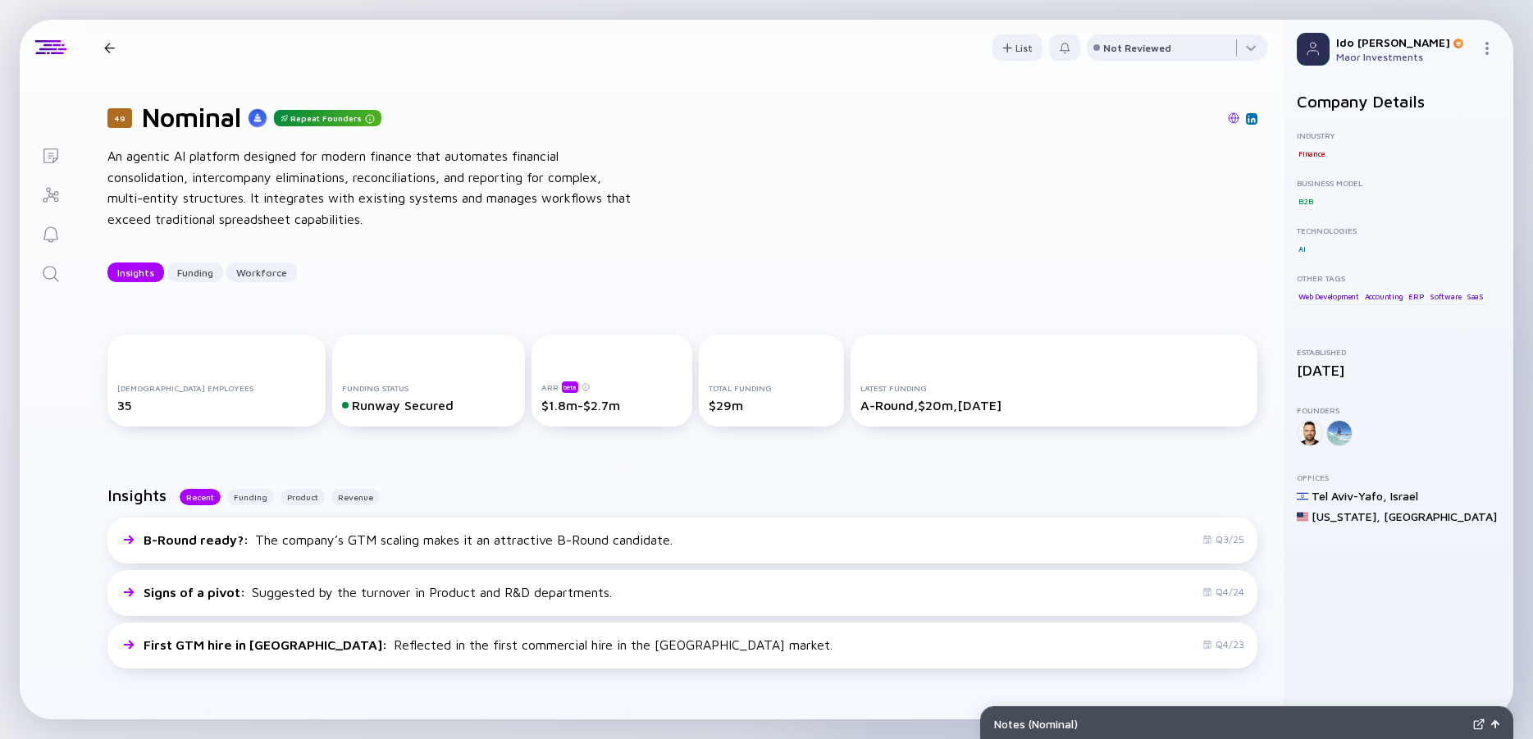
click at [328, 194] on div "An agentic AI platform designed for modern finance that automates financial con…" at bounding box center [369, 188] width 525 height 84
click at [292, 193] on div "An agentic AI platform designed for modern finance that automates financial con…" at bounding box center [369, 188] width 525 height 84
click at [291, 194] on div "An agentic AI platform designed for modern finance that automates financial con…" at bounding box center [369, 188] width 525 height 84
click at [249, 194] on div "An agentic AI platform designed for modern finance that automates financial con…" at bounding box center [369, 188] width 525 height 84
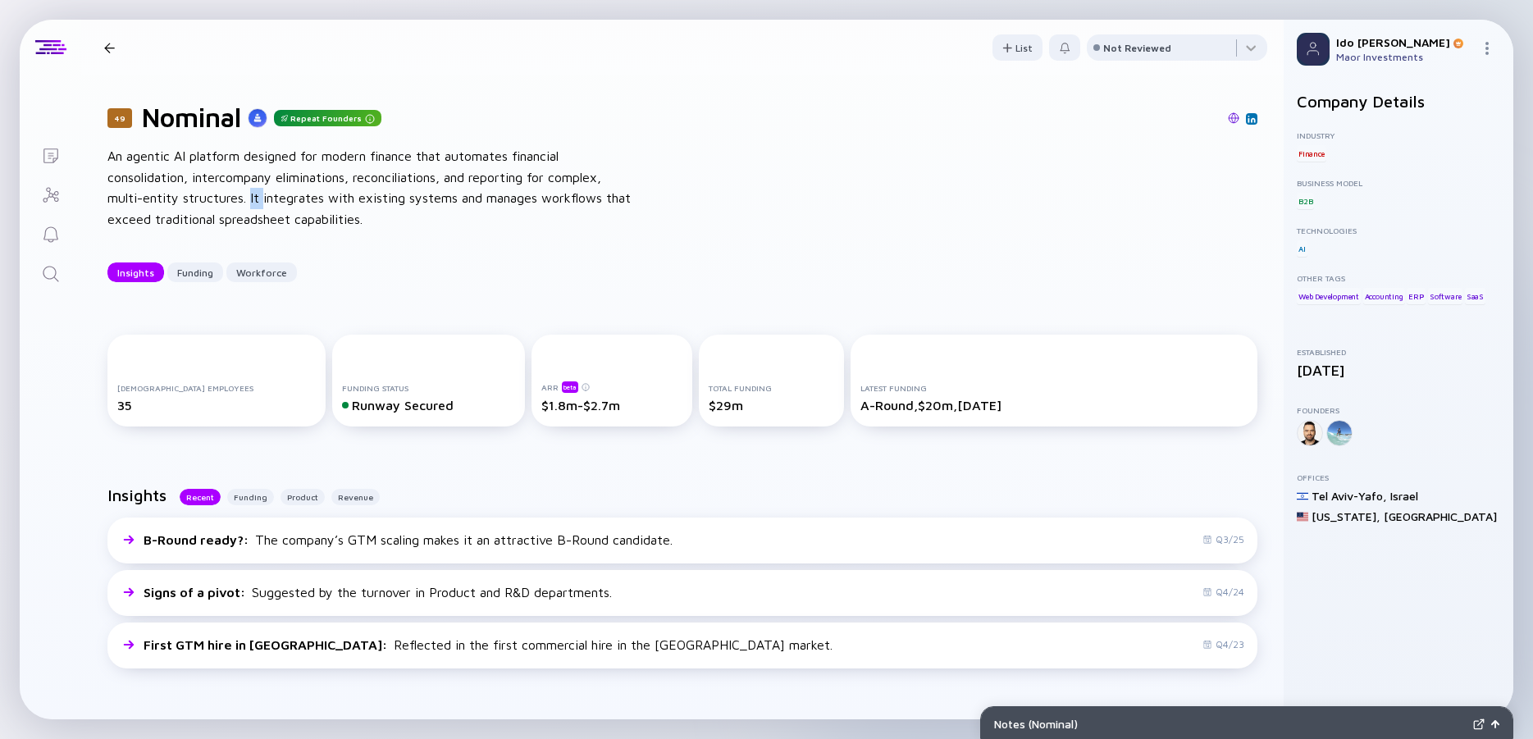
click at [249, 194] on div "An agentic AI platform designed for modern finance that automates financial con…" at bounding box center [369, 188] width 525 height 84
click at [363, 179] on div "An agentic AI platform designed for modern finance that automates financial con…" at bounding box center [369, 188] width 525 height 84
click at [363, 180] on div "An agentic AI platform designed for modern finance that automates financial con…" at bounding box center [369, 188] width 525 height 84
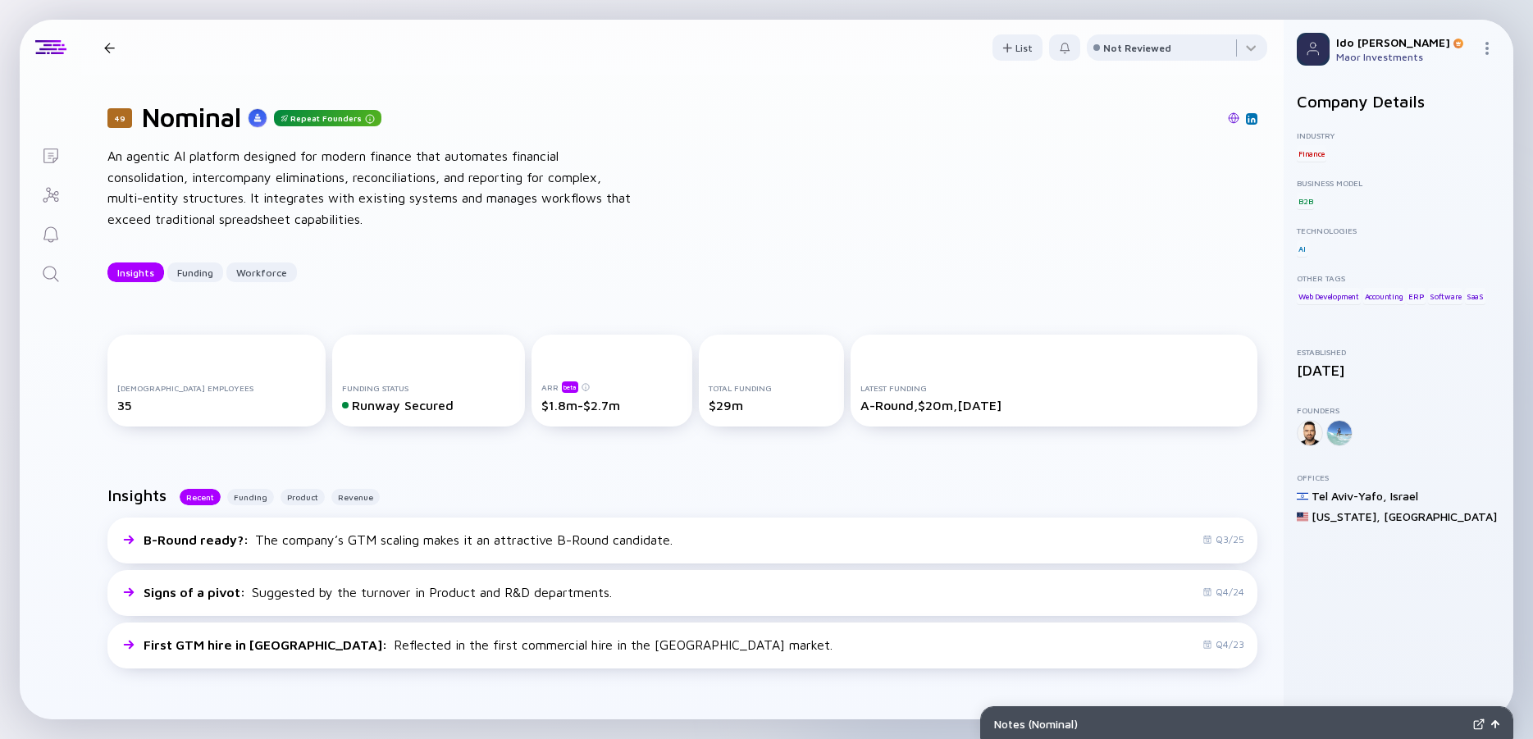
click at [325, 187] on div "An agentic AI platform designed for modern finance that automates financial con…" at bounding box center [369, 188] width 525 height 84
